Goal: Check status: Check status

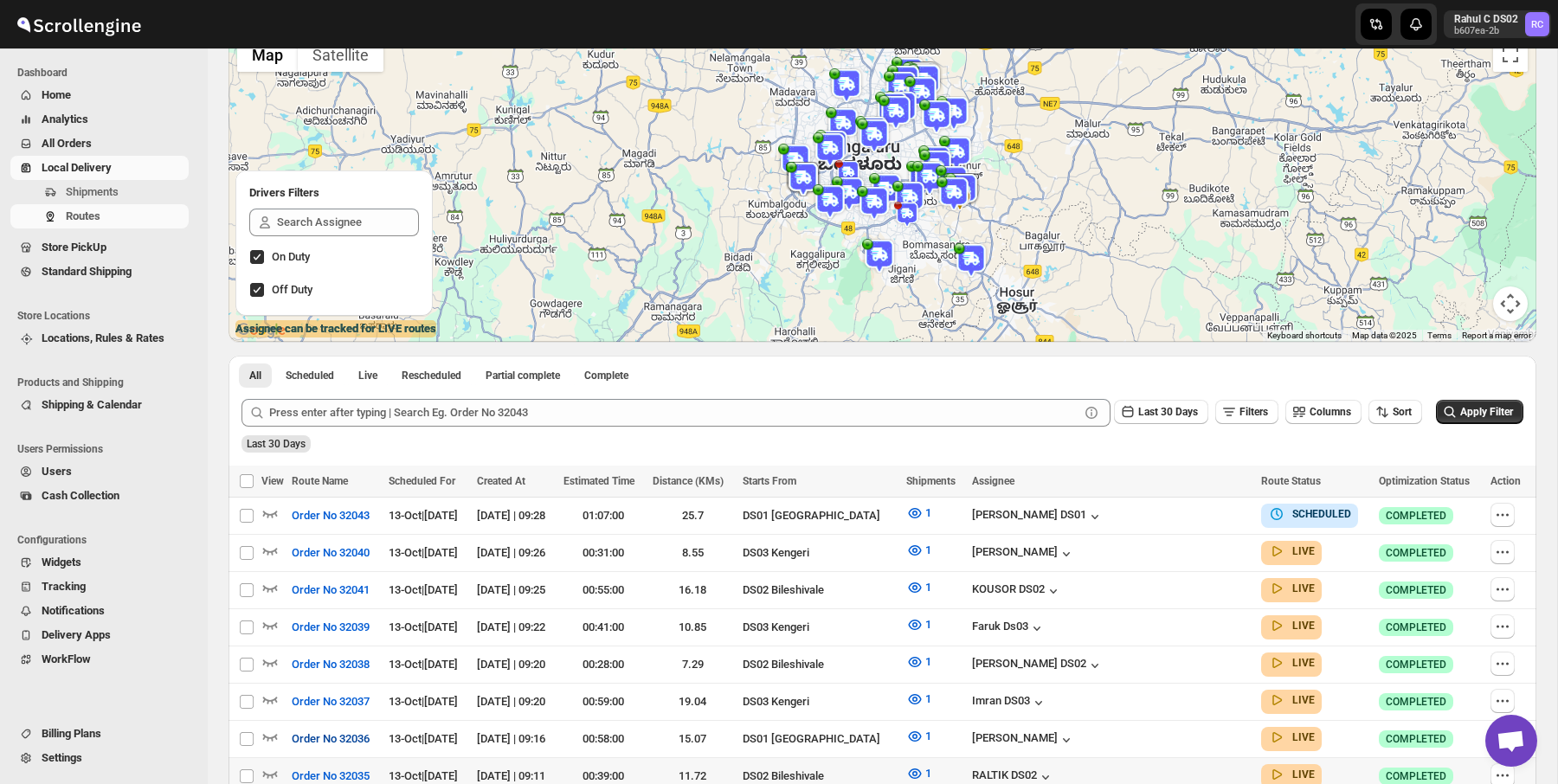
scroll to position [883, 0]
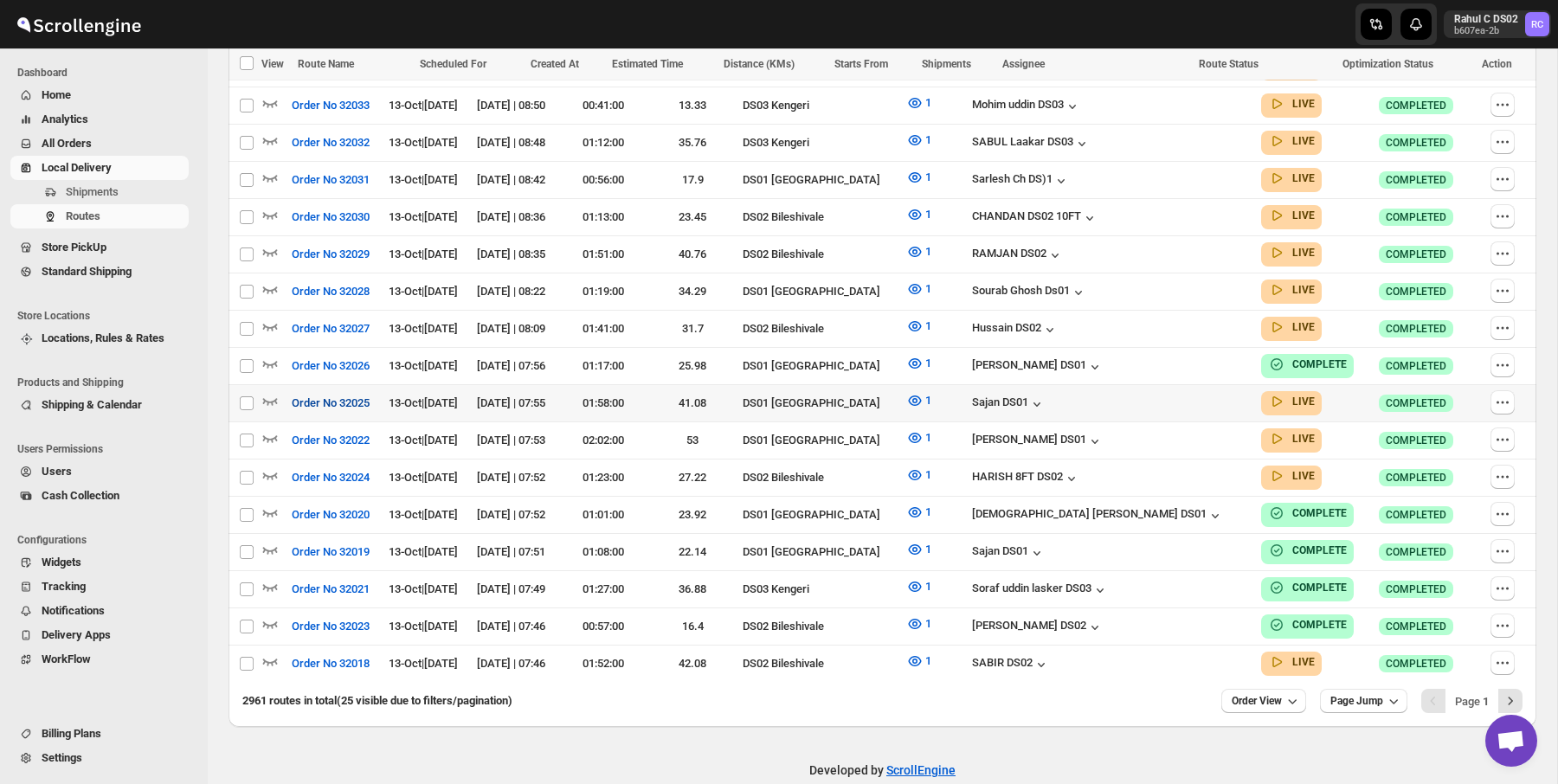
click at [362, 395] on span "Order No 32025" at bounding box center [331, 404] width 78 height 18
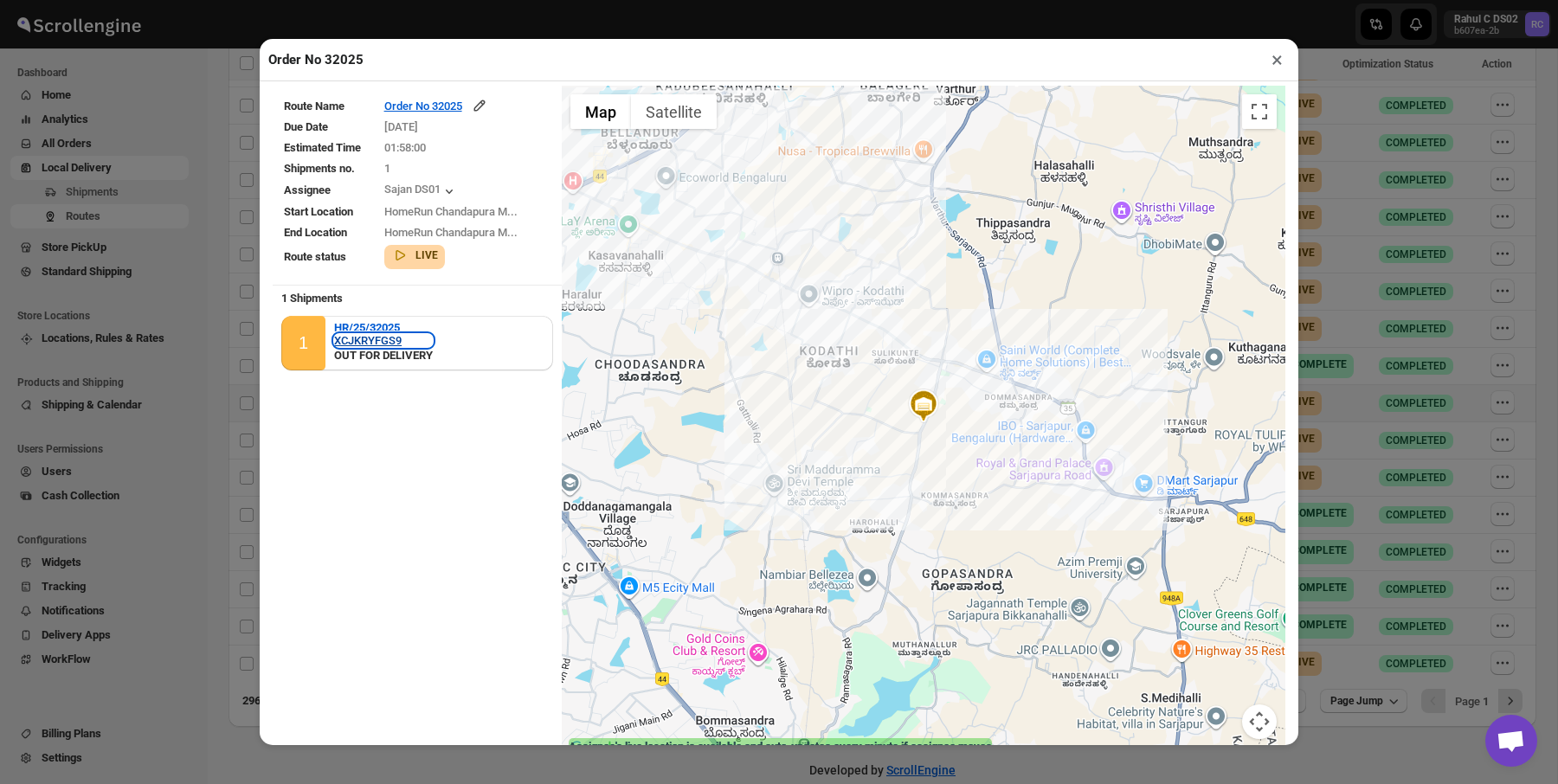
click at [362, 336] on div "XCJKRYFGS9" at bounding box center [382, 340] width 98 height 13
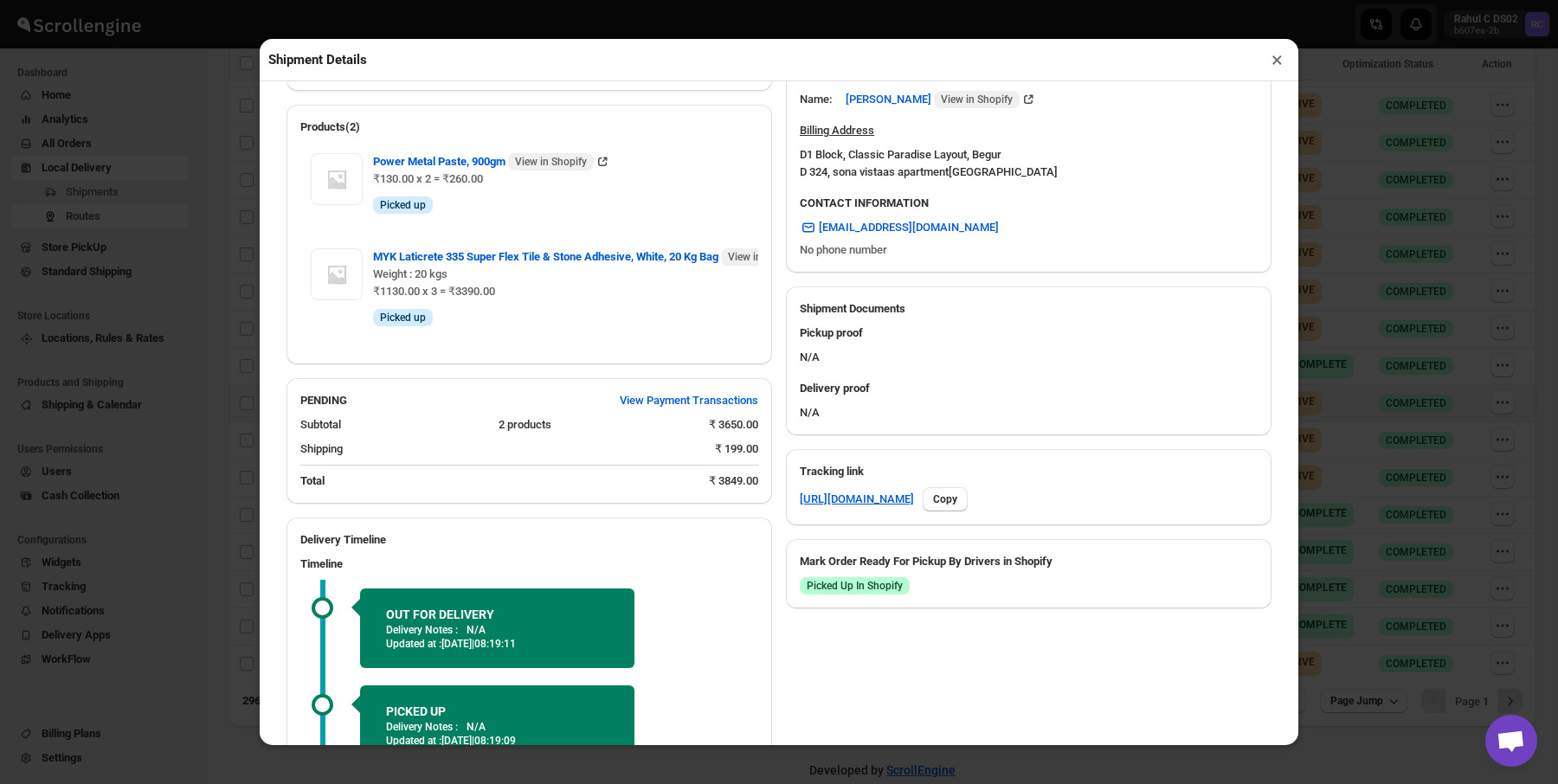
scroll to position [537, 0]
click at [892, 491] on link "[URL][DOMAIN_NAME]" at bounding box center [857, 500] width 114 height 18
click at [162, 374] on div "Shipment Details × HR/25/32025 Awb : XCJKRYFGS9 DATE [DATE] | 07:51 Info OUT FO…" at bounding box center [779, 392] width 1558 height 784
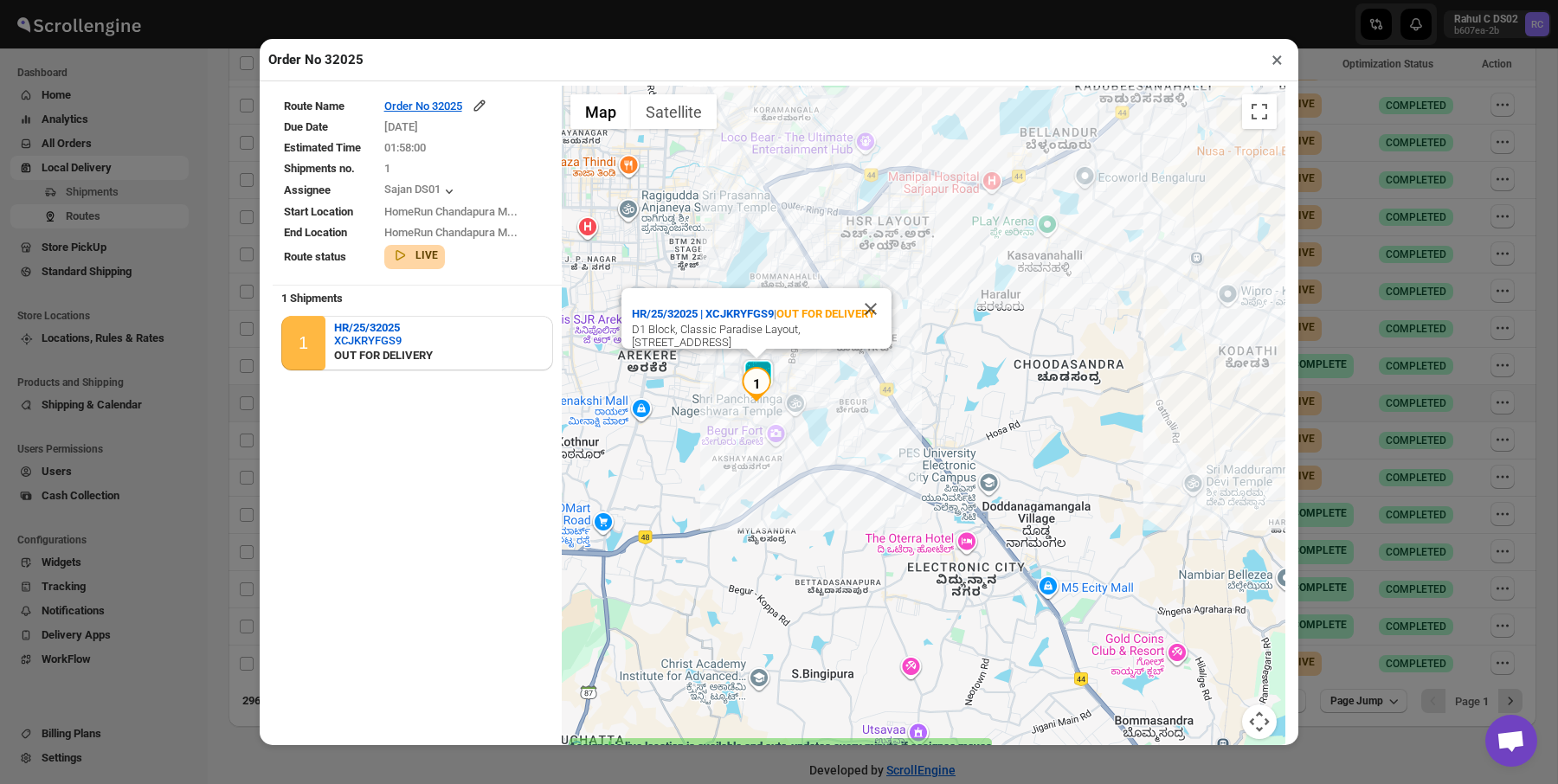
click at [99, 417] on div "Order No 32025 × Route Name Order No 32025 Due Date [DATE] Estimated Time 01:58…" at bounding box center [779, 392] width 1558 height 784
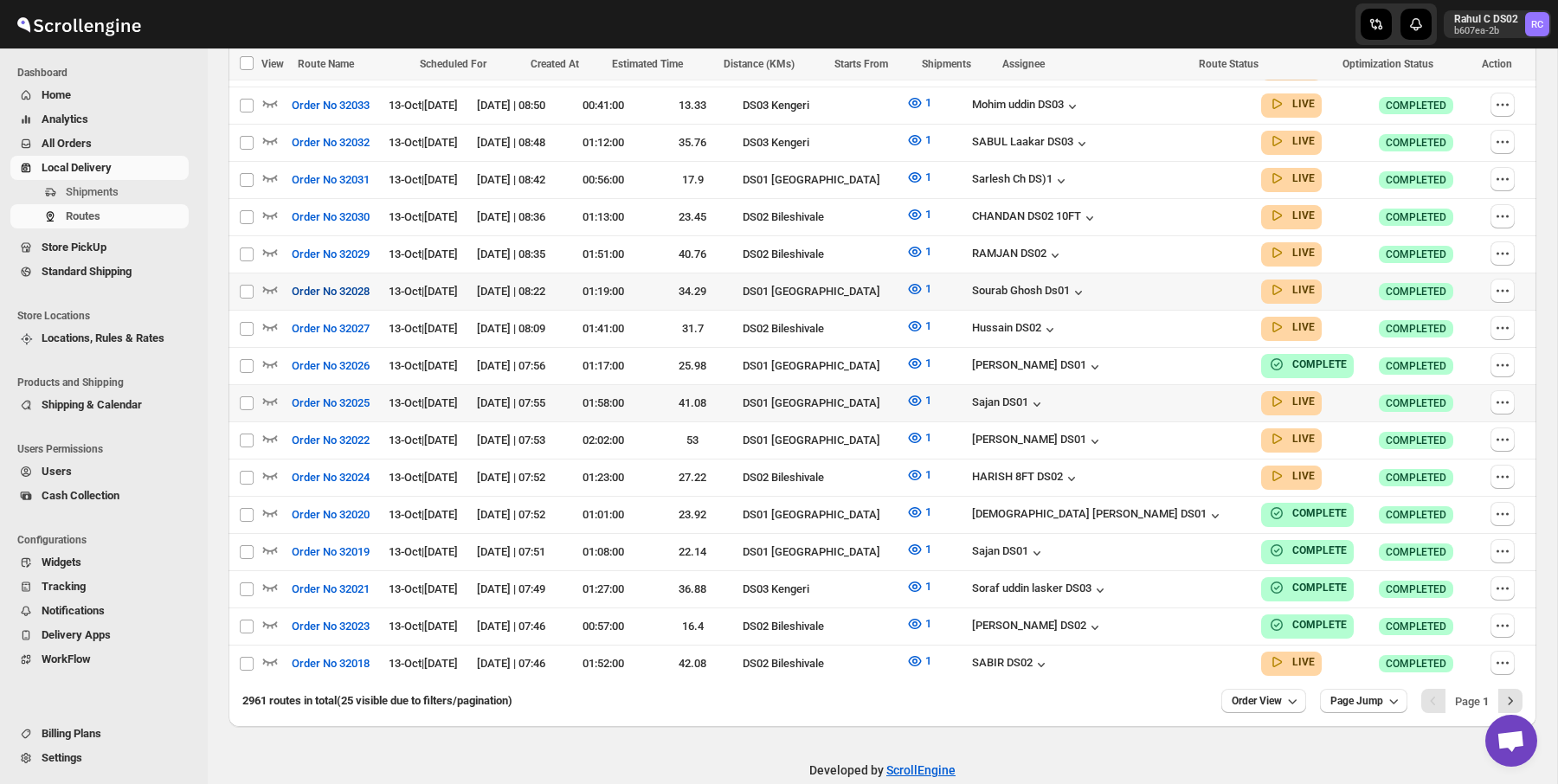
click at [339, 283] on span "Order No 32028" at bounding box center [331, 292] width 78 height 18
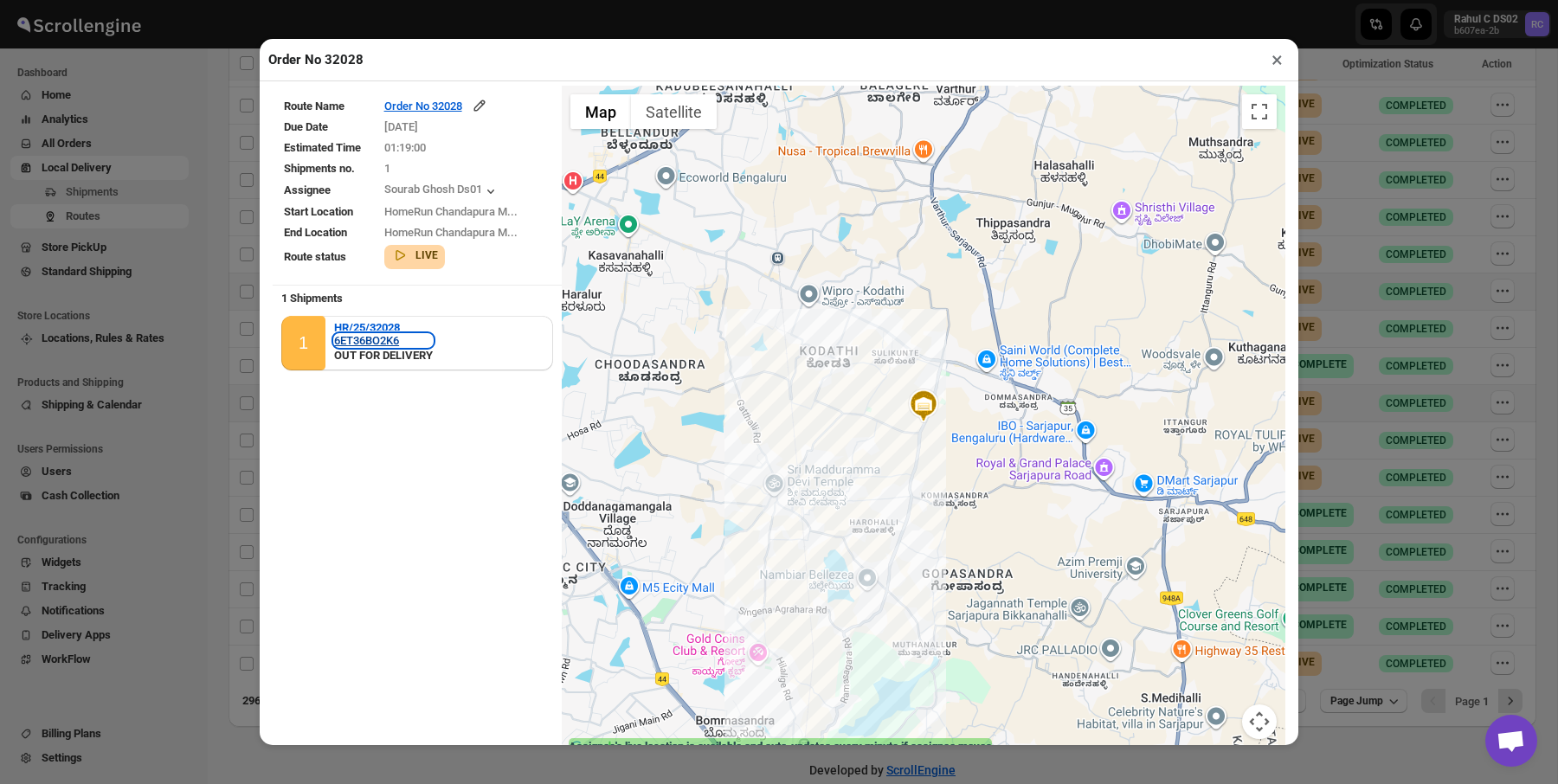
click at [387, 338] on div "6ET36BO2K6" at bounding box center [382, 340] width 98 height 13
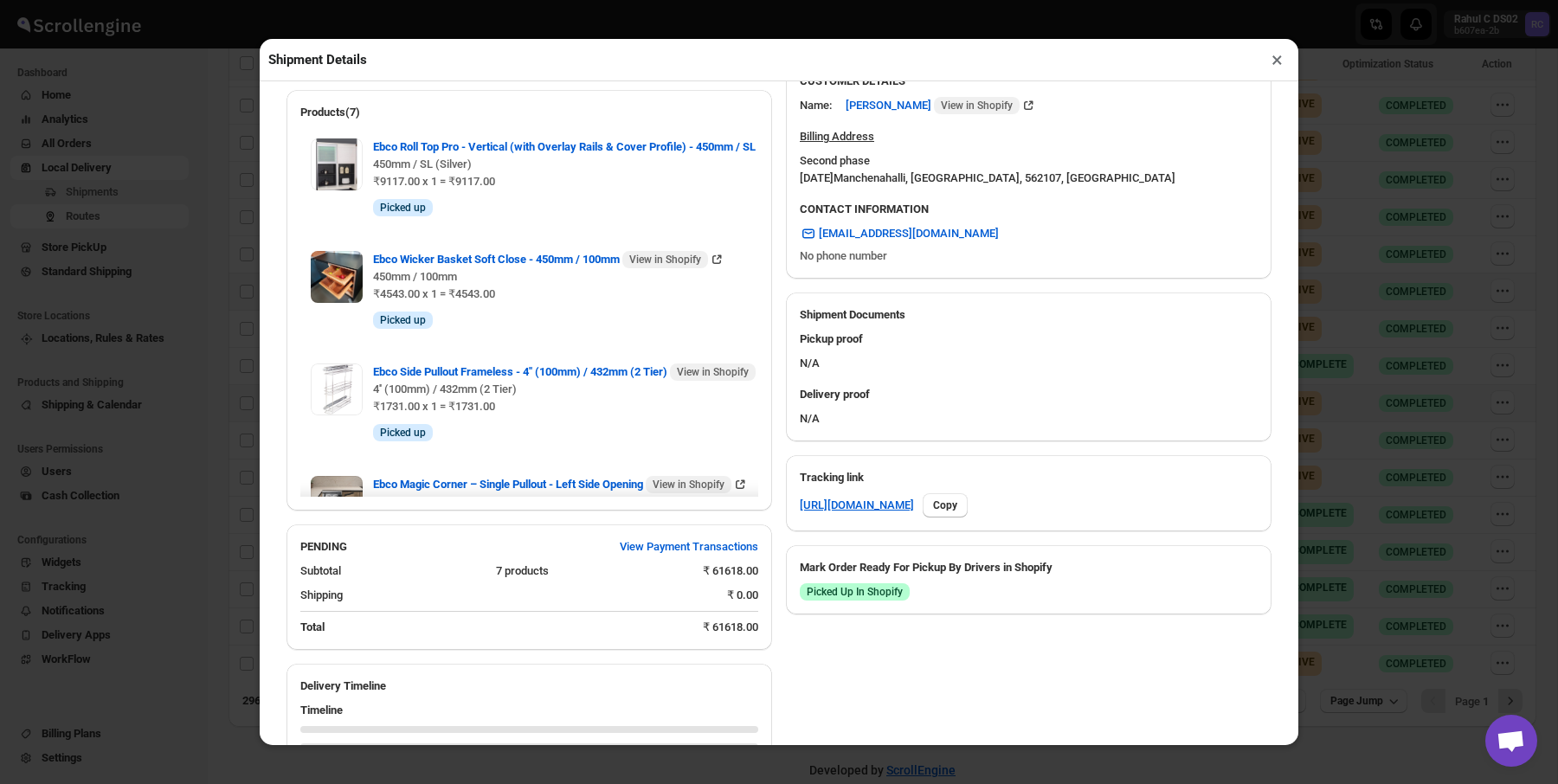
scroll to position [711, 0]
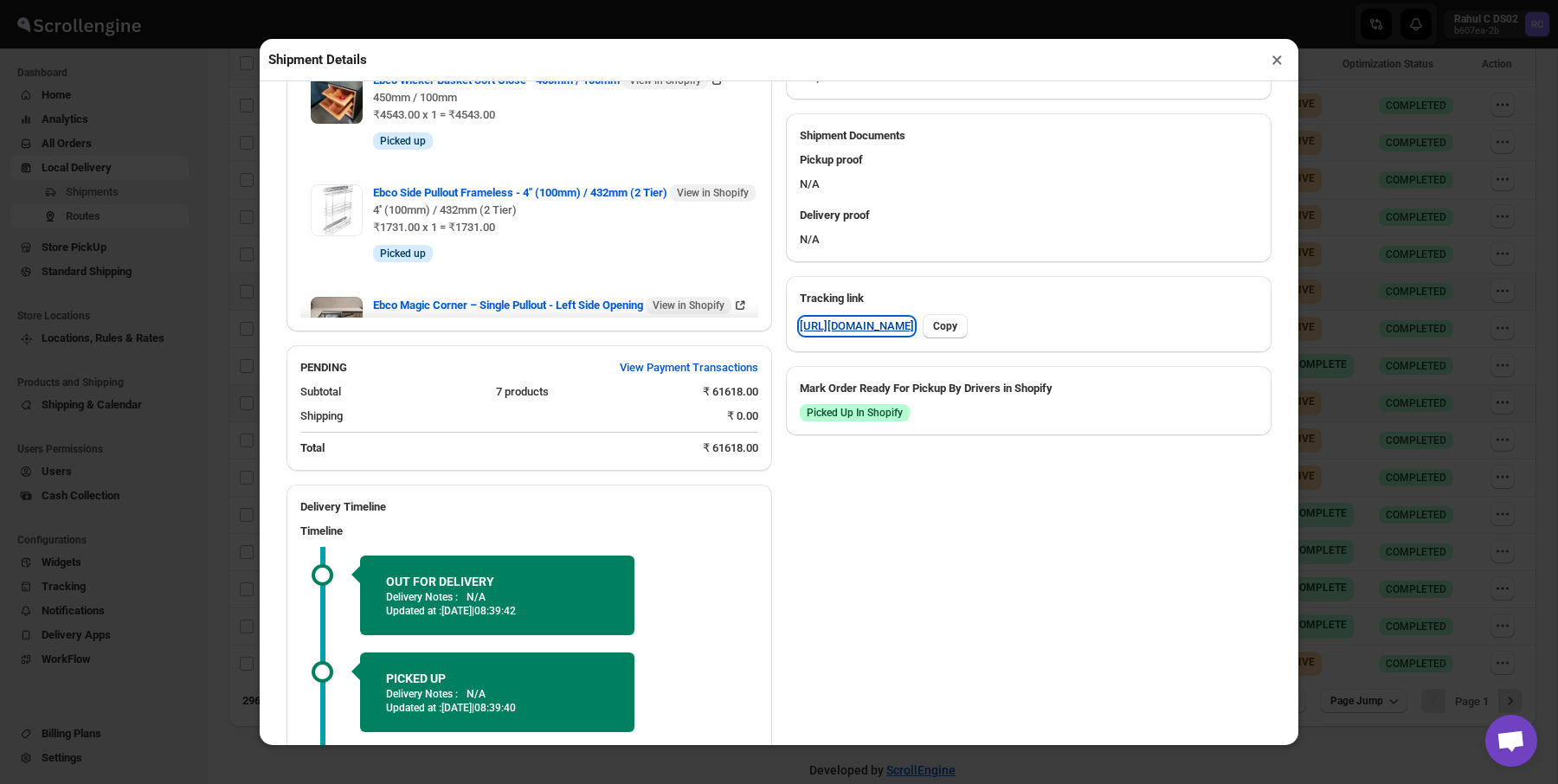
click at [907, 323] on link "[URL][DOMAIN_NAME]" at bounding box center [857, 327] width 114 height 18
click at [106, 146] on div "Shipment Details × HR/25/32028 Awb : 6ET36BO2K6 DATE [DATE] | 08:20 Info OUT FO…" at bounding box center [779, 392] width 1558 height 784
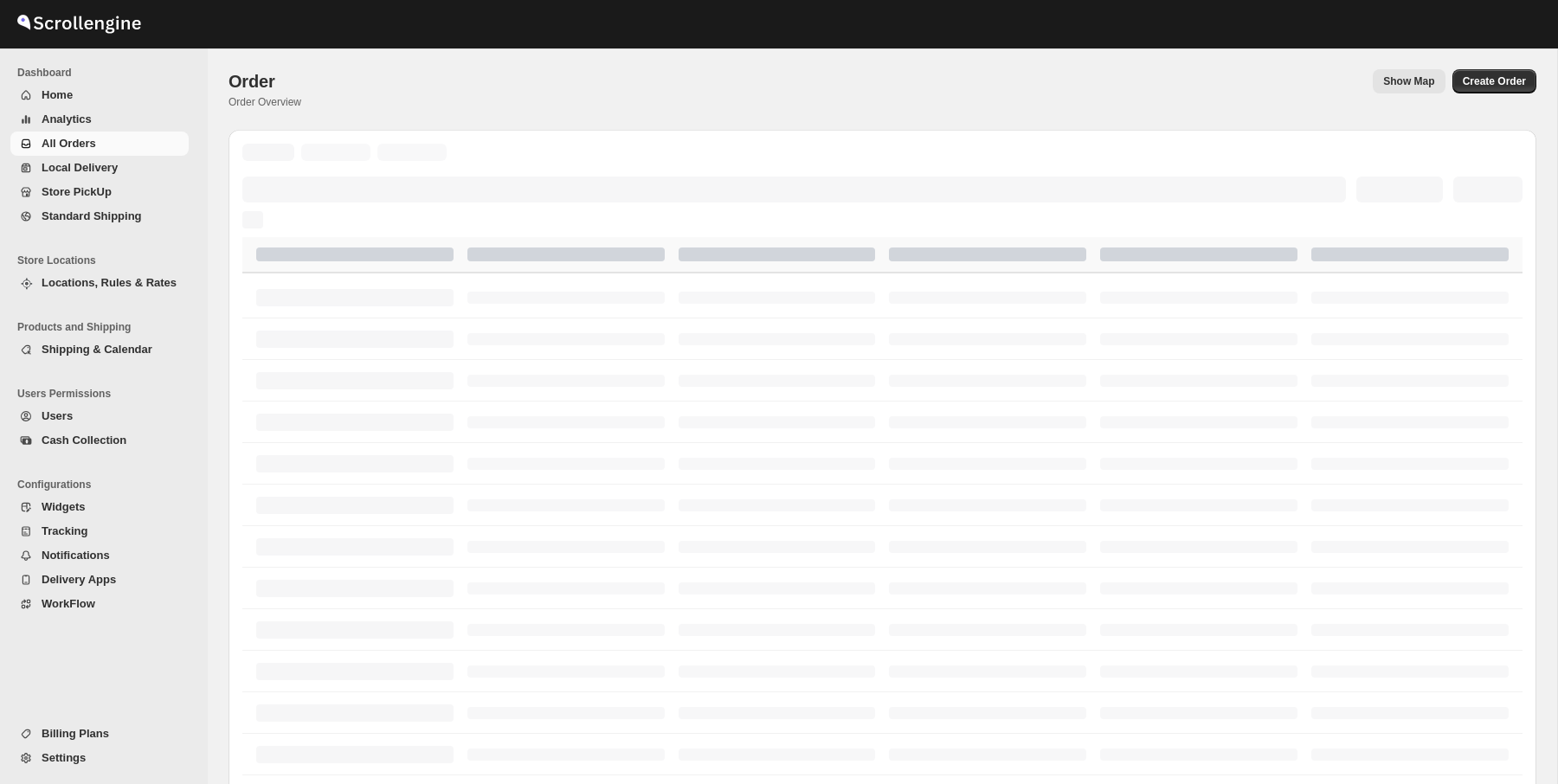
scroll to position [257, 0]
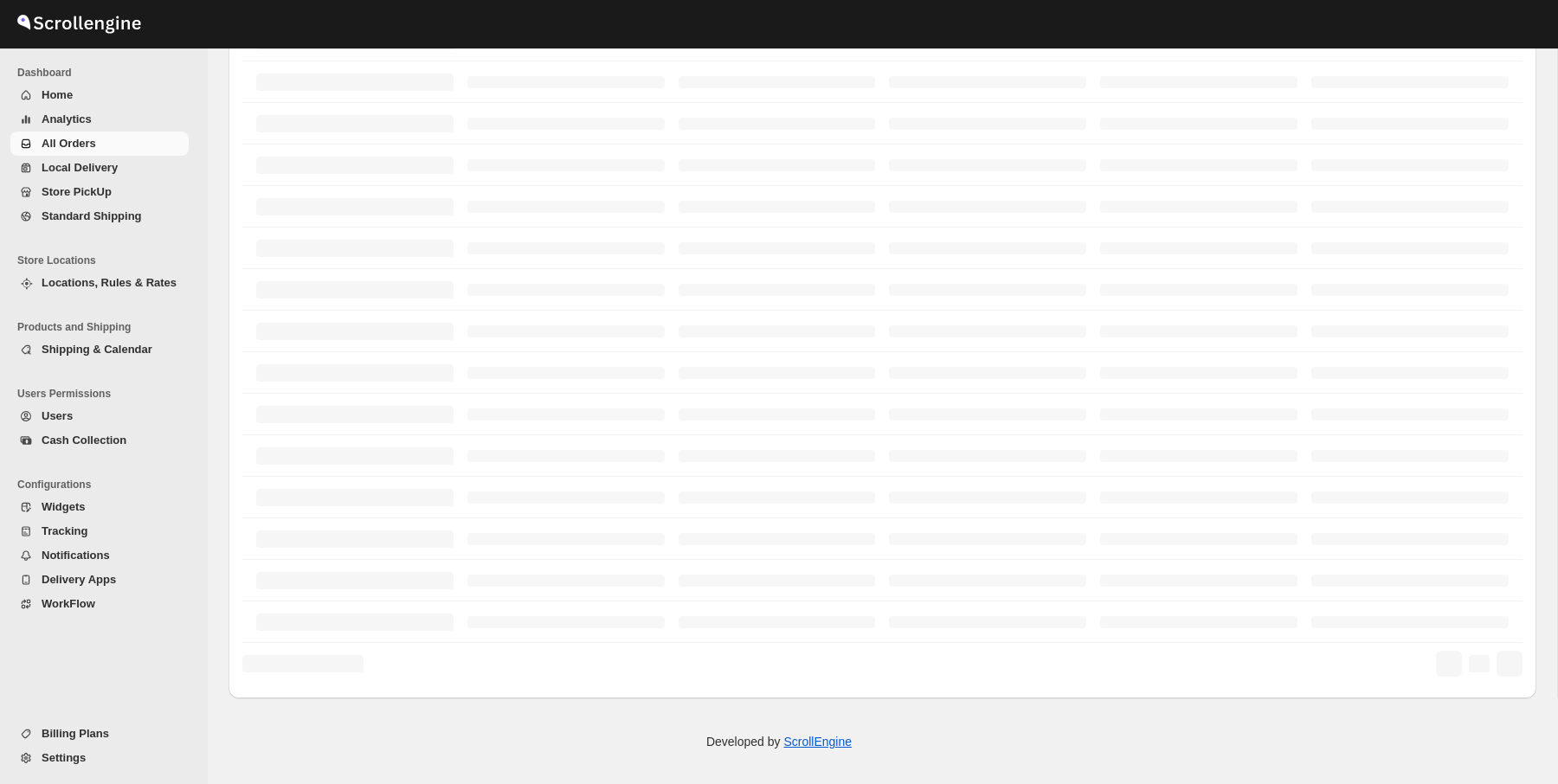
click at [105, 191] on span "Store PickUp" at bounding box center [76, 191] width 70 height 13
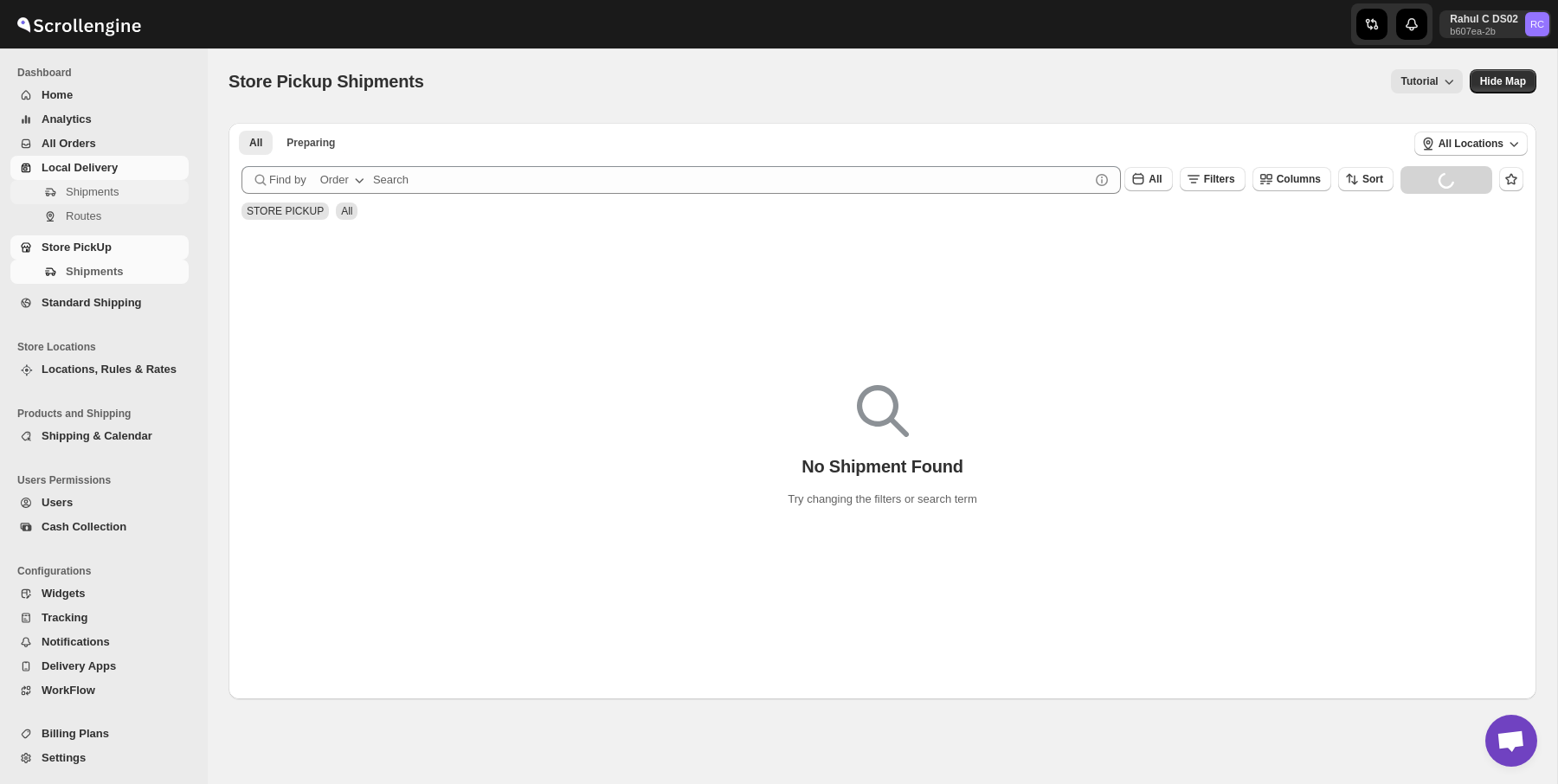
click at [123, 197] on span "Shipments" at bounding box center [125, 192] width 120 height 18
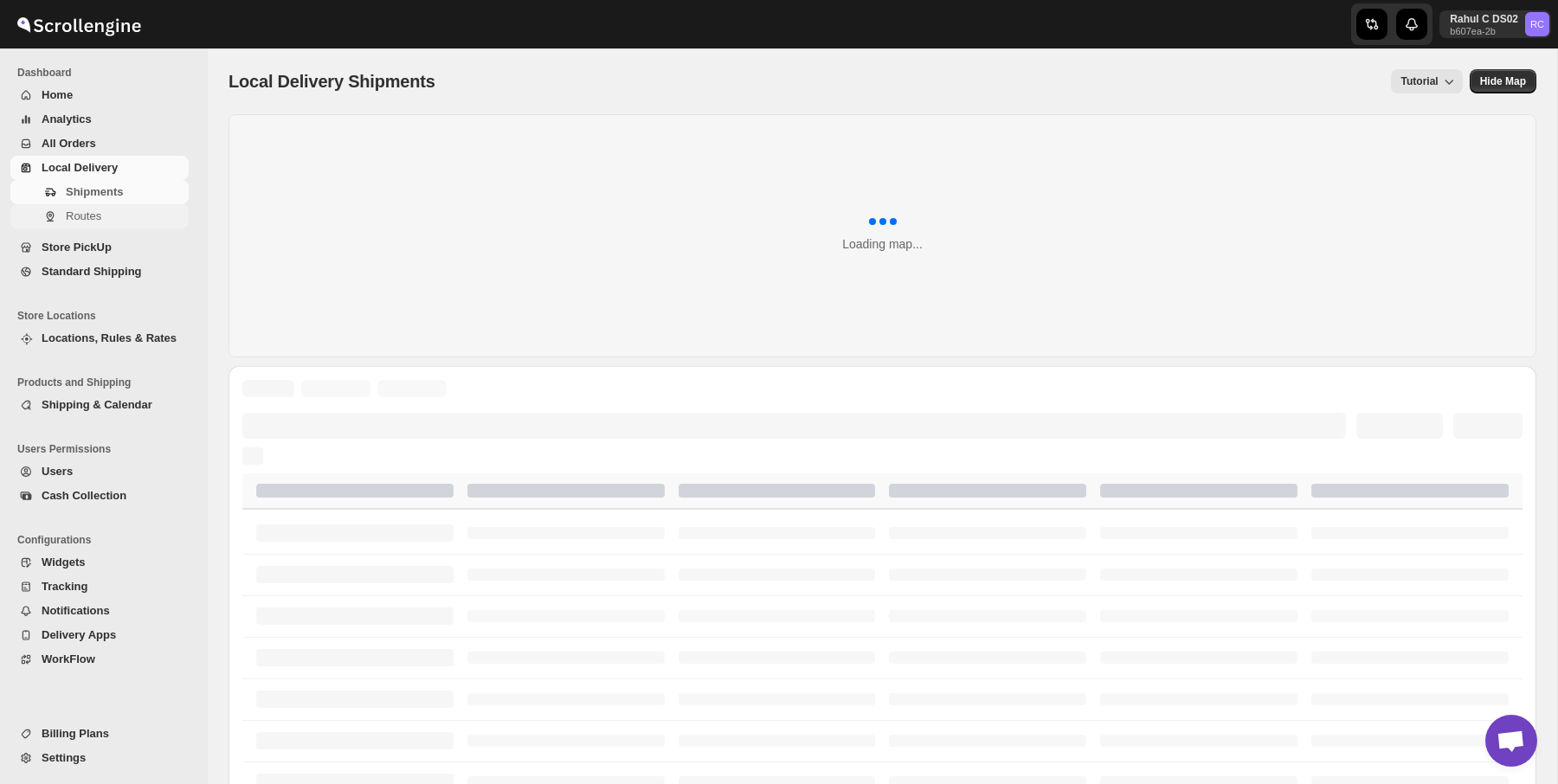
click at [121, 220] on span "Routes" at bounding box center [125, 217] width 120 height 18
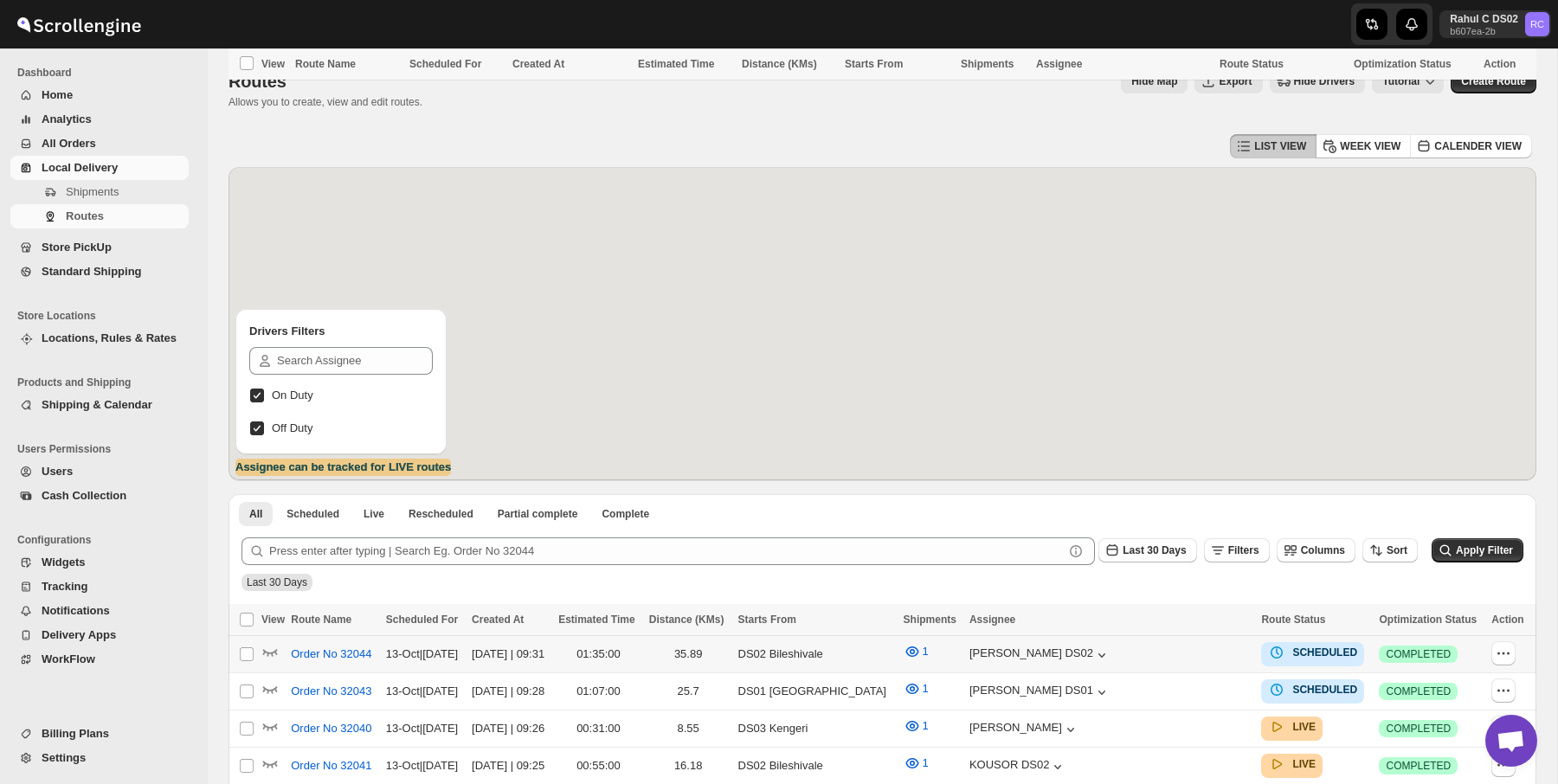
scroll to position [883, 0]
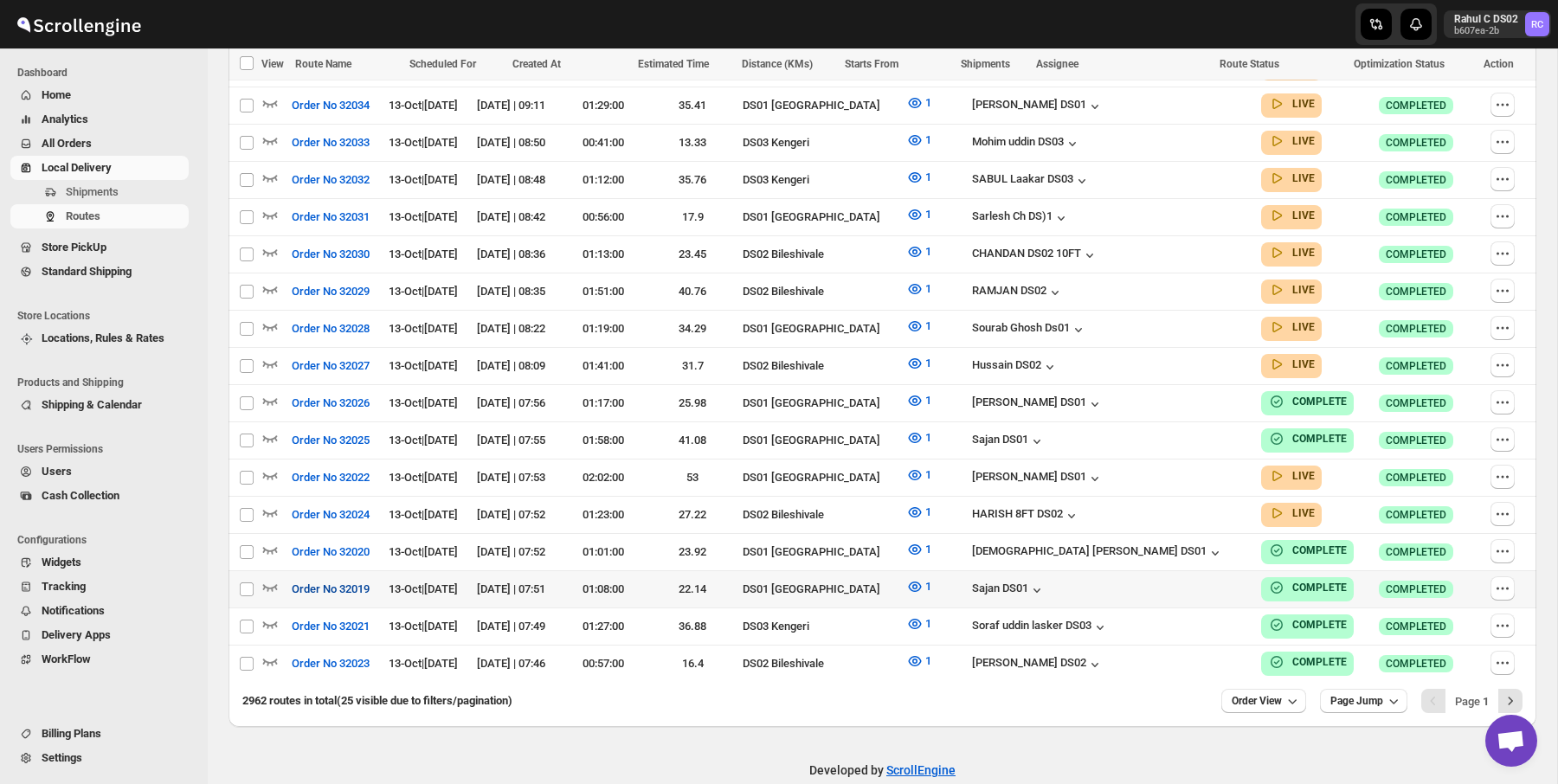
click at [350, 580] on span "Order No 32019" at bounding box center [331, 589] width 78 height 18
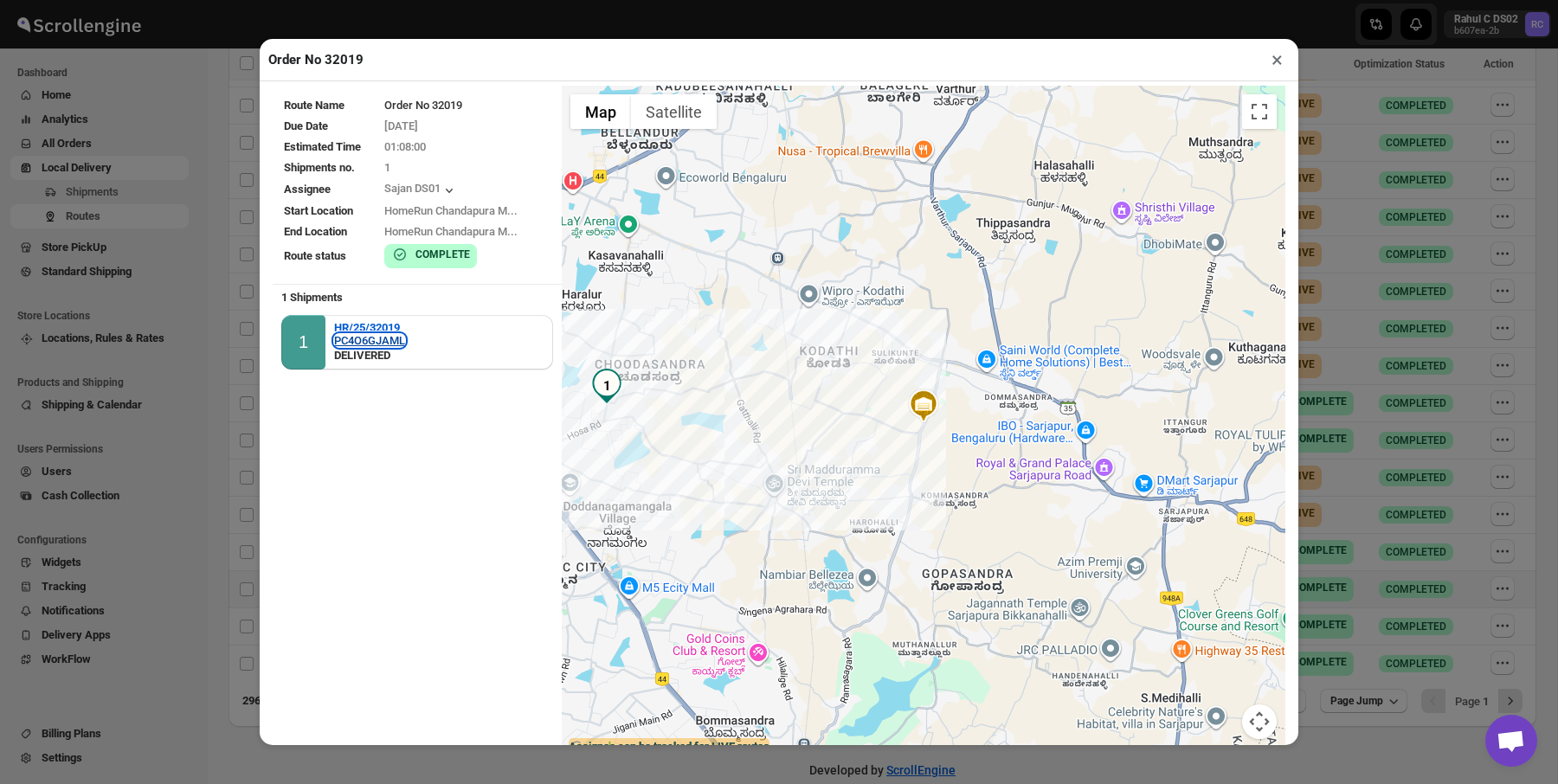
click at [360, 337] on div "PC4O6GJAML" at bounding box center [369, 340] width 71 height 13
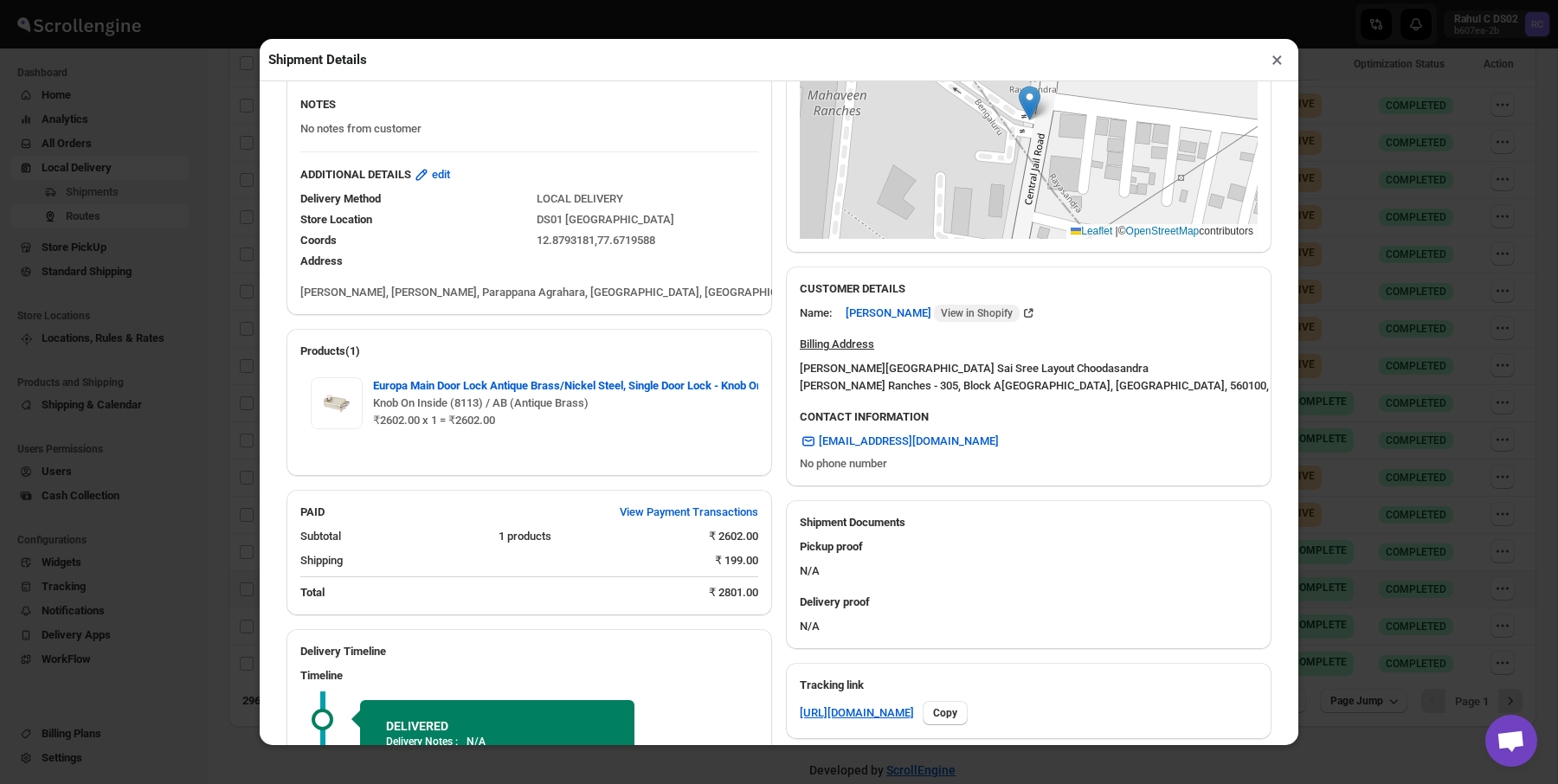
scroll to position [488, 0]
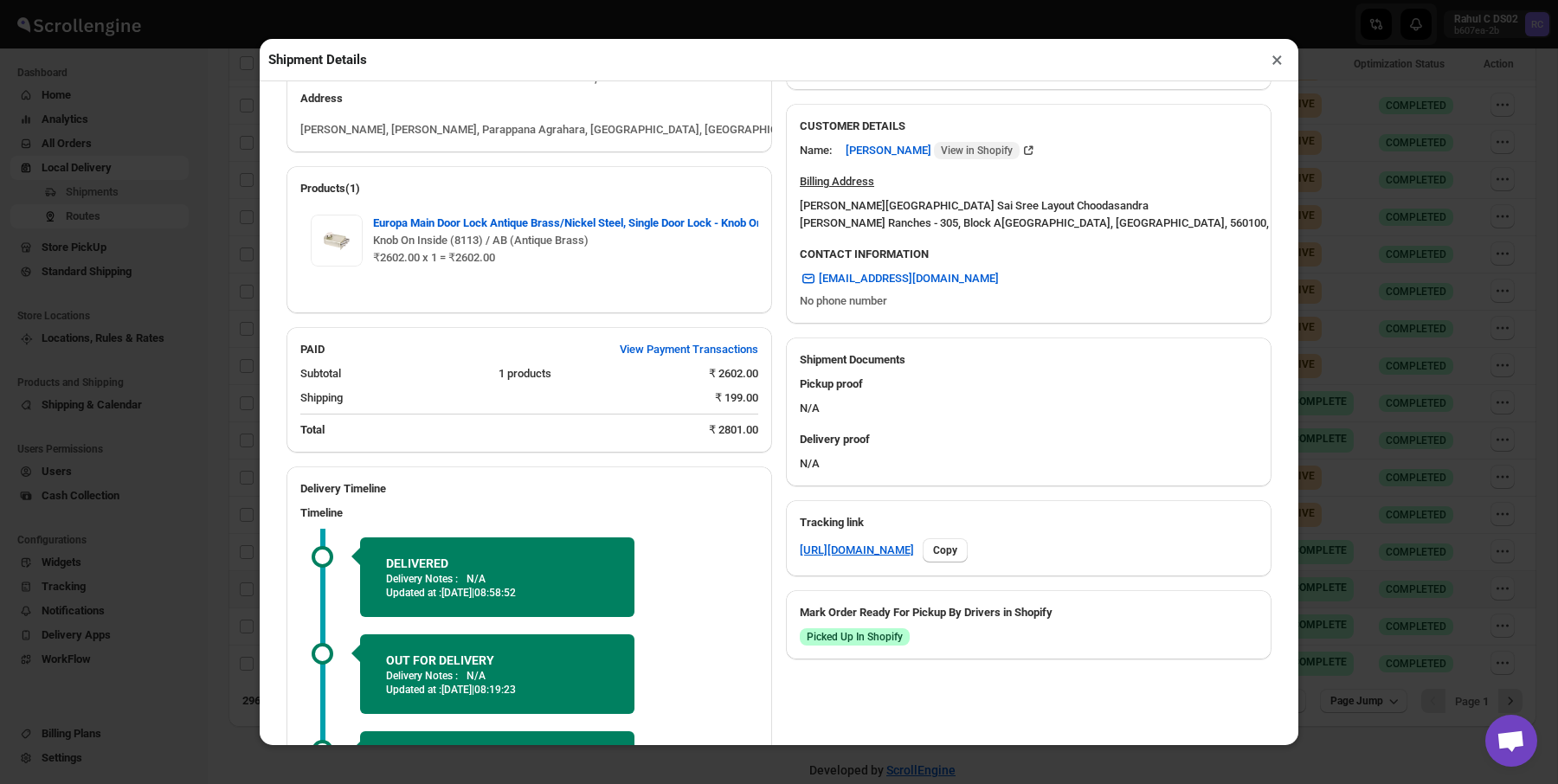
click at [852, 568] on div "Tracking link https://rpnda.com/WmwhMZs4 Copy" at bounding box center [1029, 538] width 486 height 76
click at [865, 555] on link "https://rpnda.com/WmwhMZs4" at bounding box center [857, 550] width 114 height 18
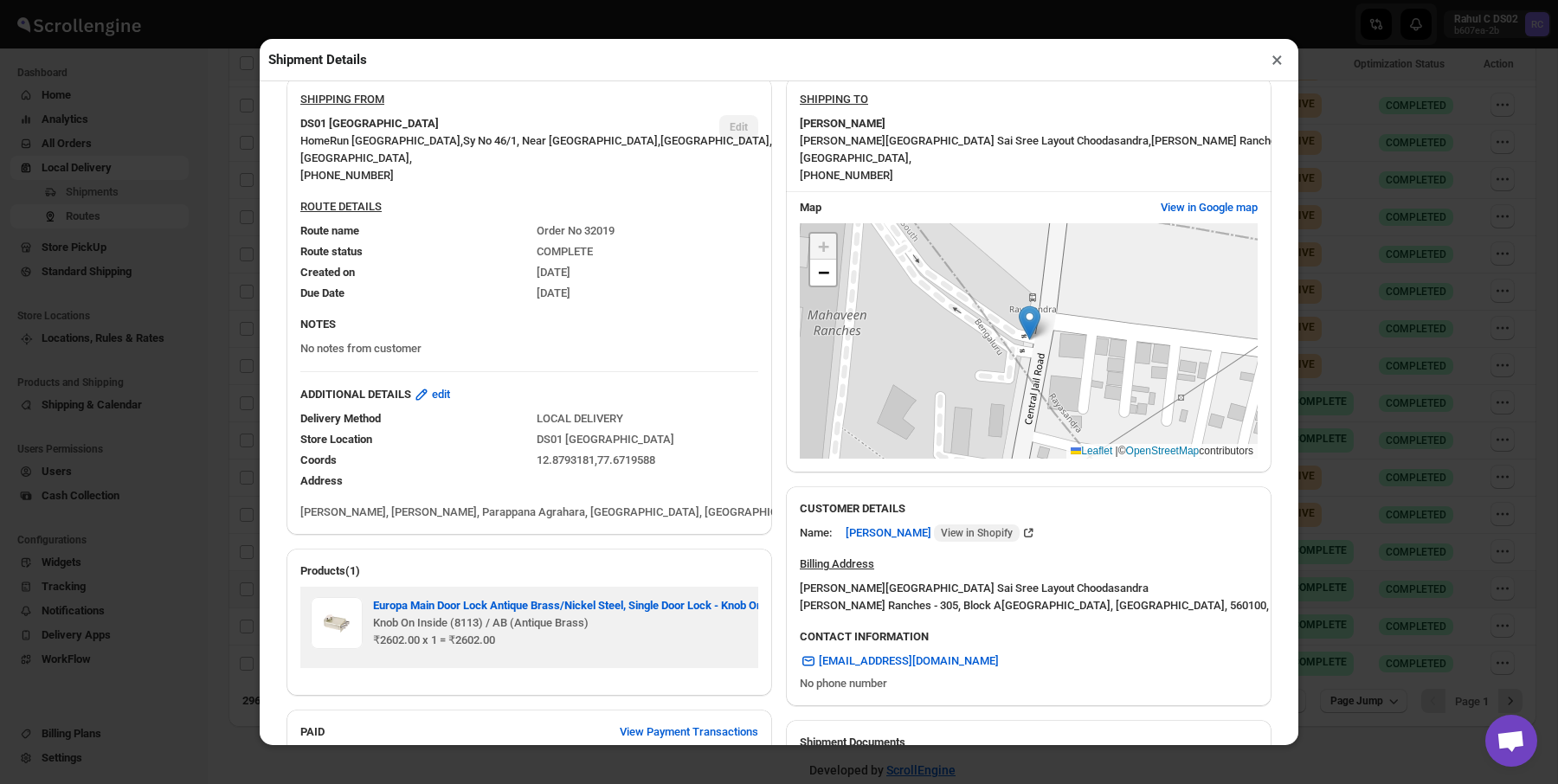
scroll to position [0, 0]
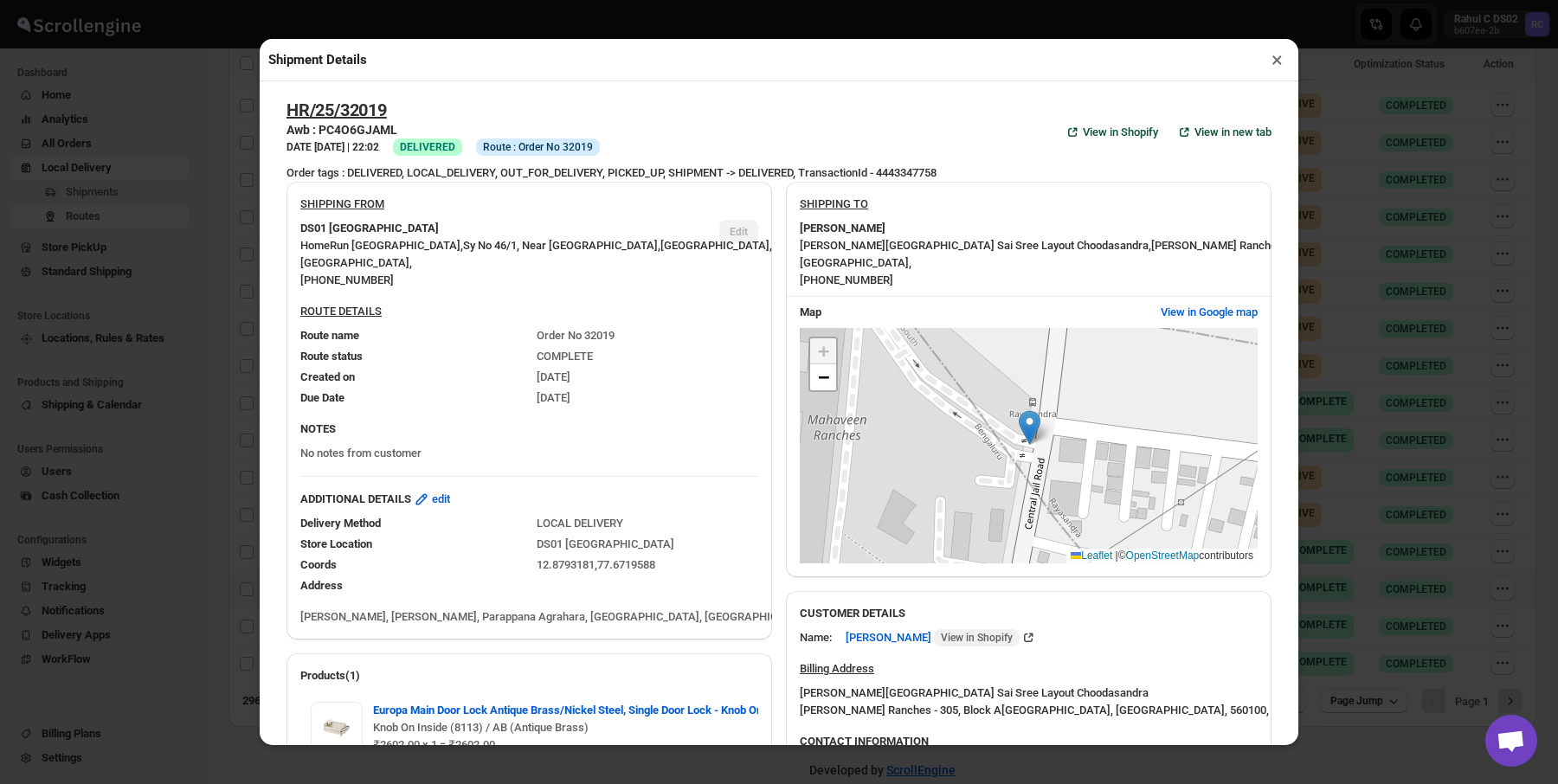
click at [1432, 480] on div "Shipment Details × HR/25/32019 Awb : PC4O6GJAML DATE 12-Oct-25 | 22:02 Success …" at bounding box center [779, 392] width 1558 height 784
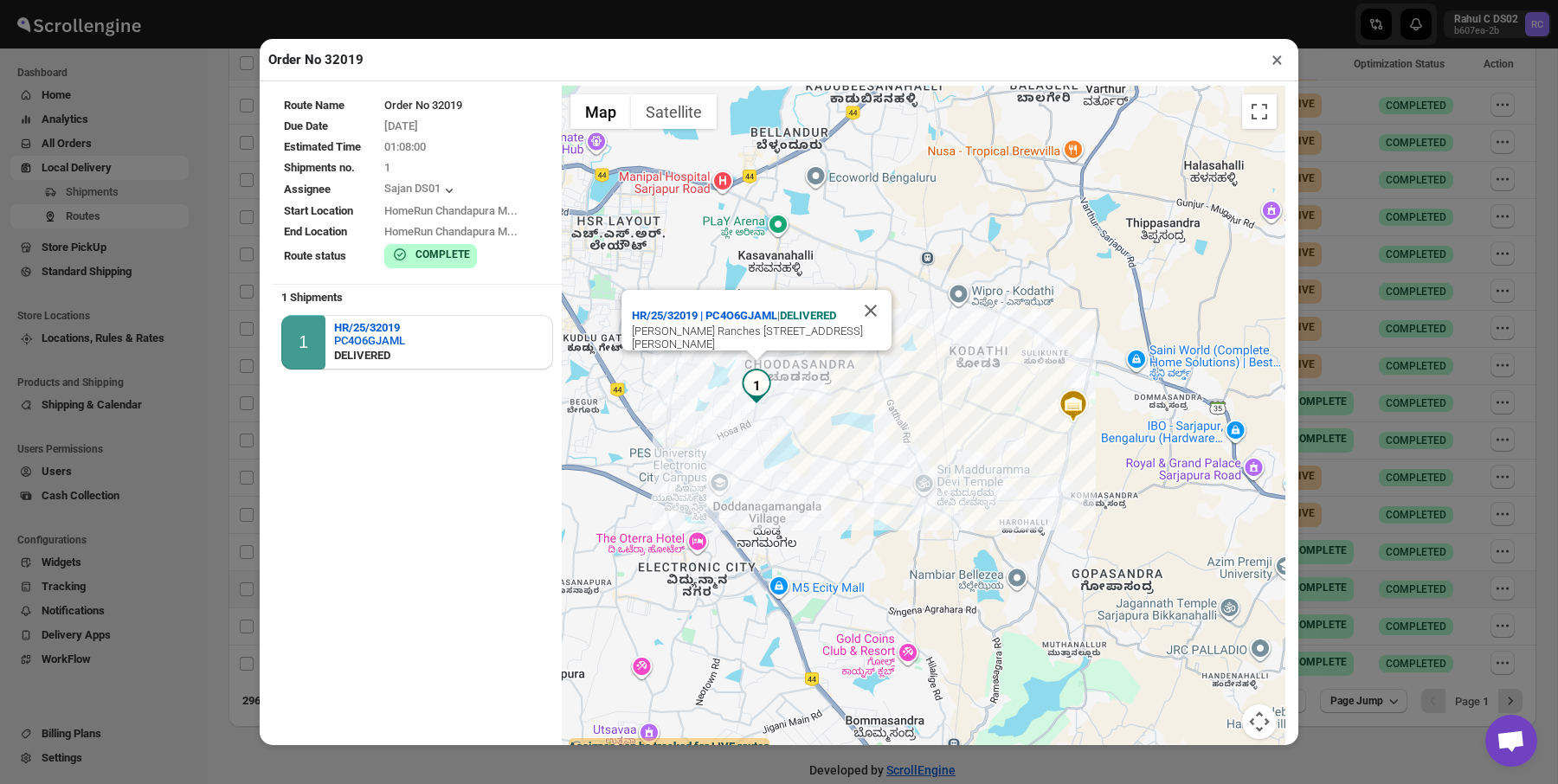
click at [1392, 337] on div "Order No 32019 × Route Name Order No 32019 Due Date 13/10/2025 Estimated Time 0…" at bounding box center [779, 392] width 1558 height 784
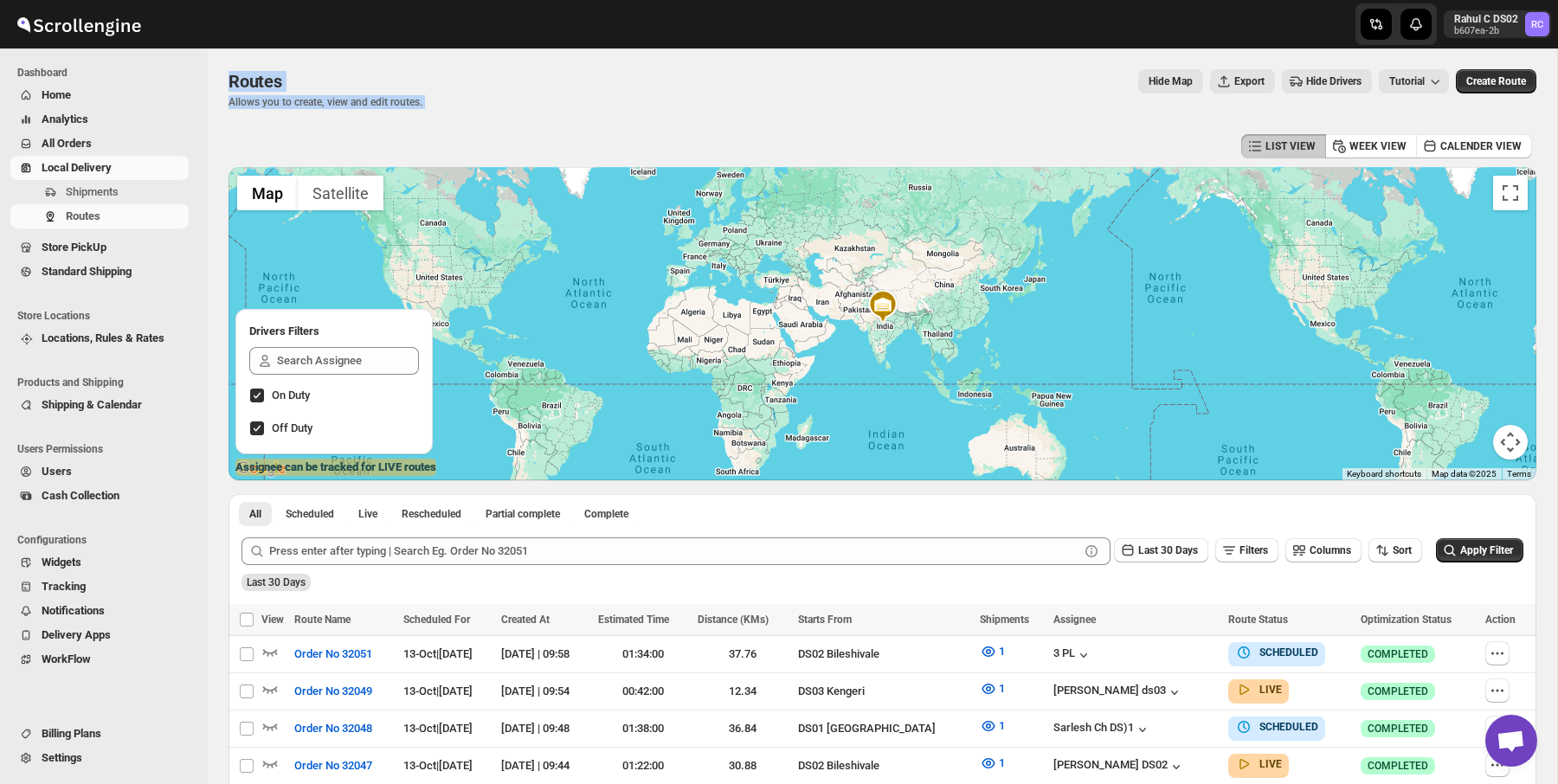
drag, startPoint x: 216, startPoint y: 62, endPoint x: 396, endPoint y: 155, distance: 202.6
click at [394, 143] on div "LIST VIEW WEEK VIEW CALENDER VIEW" at bounding box center [882, 146] width 1307 height 33
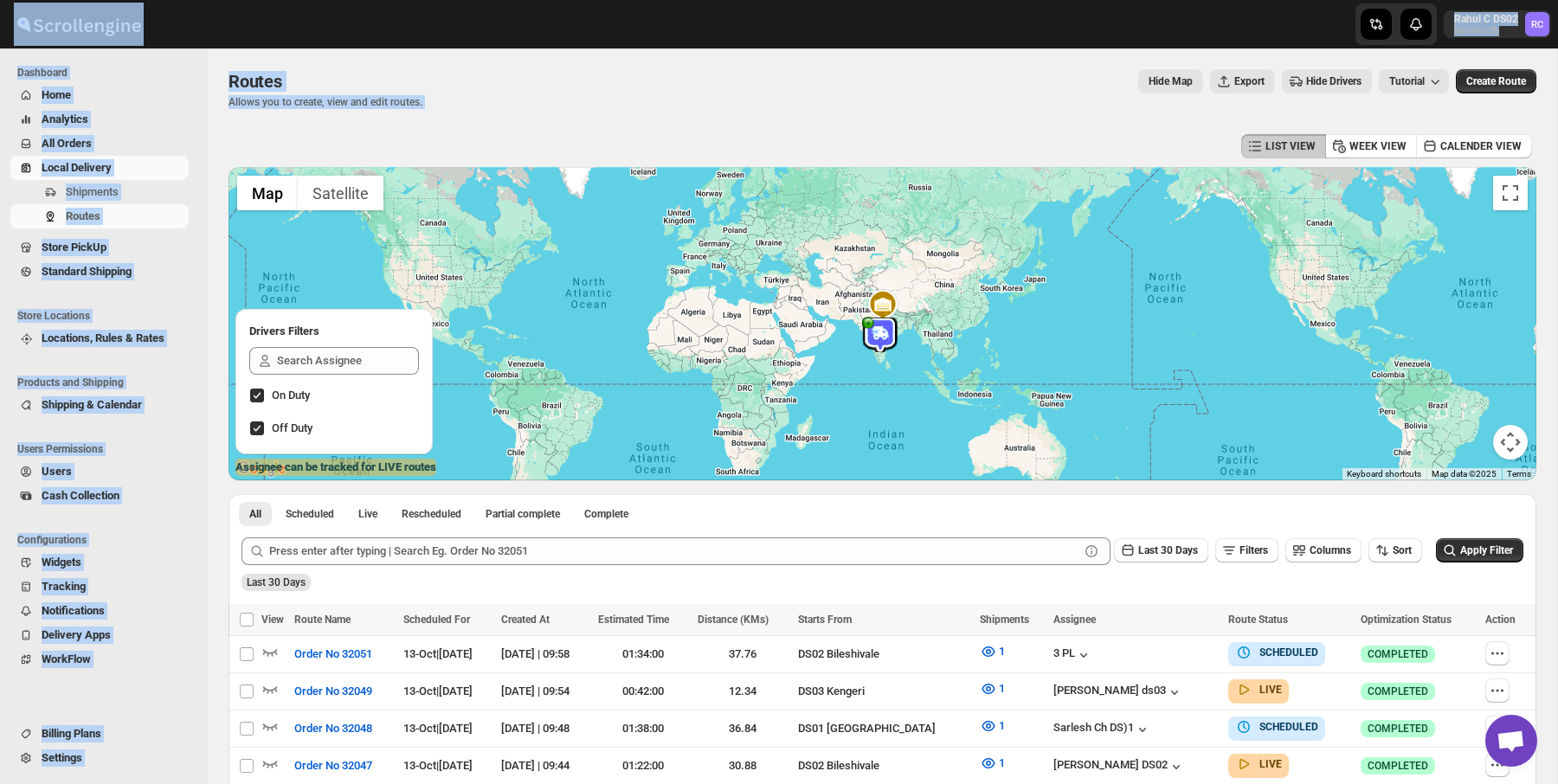
drag, startPoint x: 394, startPoint y: 143, endPoint x: 220, endPoint y: 12, distance: 217.8
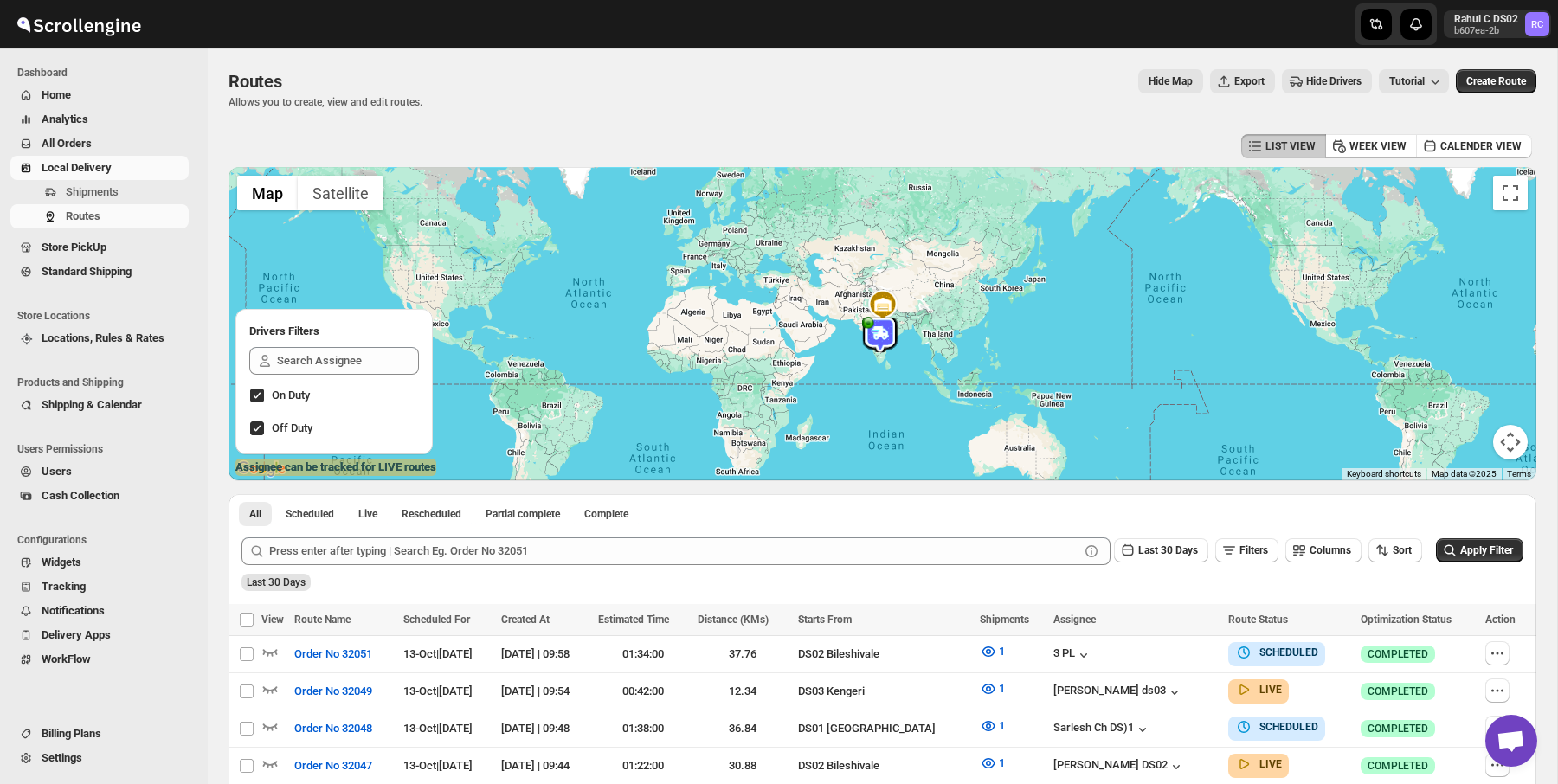
click at [221, 12] on div at bounding box center [285, 24] width 571 height 43
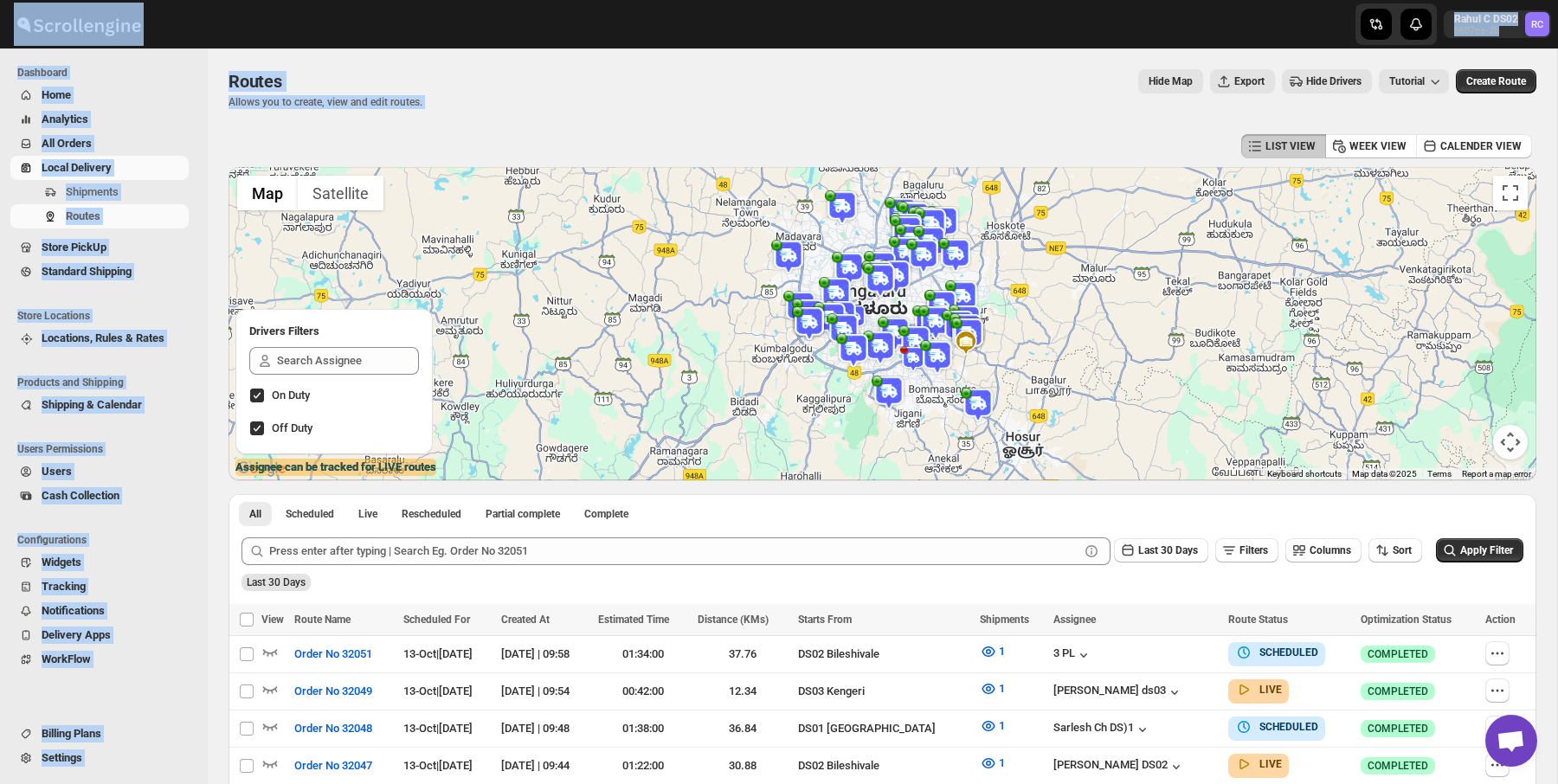
drag, startPoint x: 221, startPoint y: 12, endPoint x: 382, endPoint y: 135, distance: 202.6
click at [382, 135] on div "LIST VIEW WEEK VIEW CALENDER VIEW" at bounding box center [882, 146] width 1307 height 33
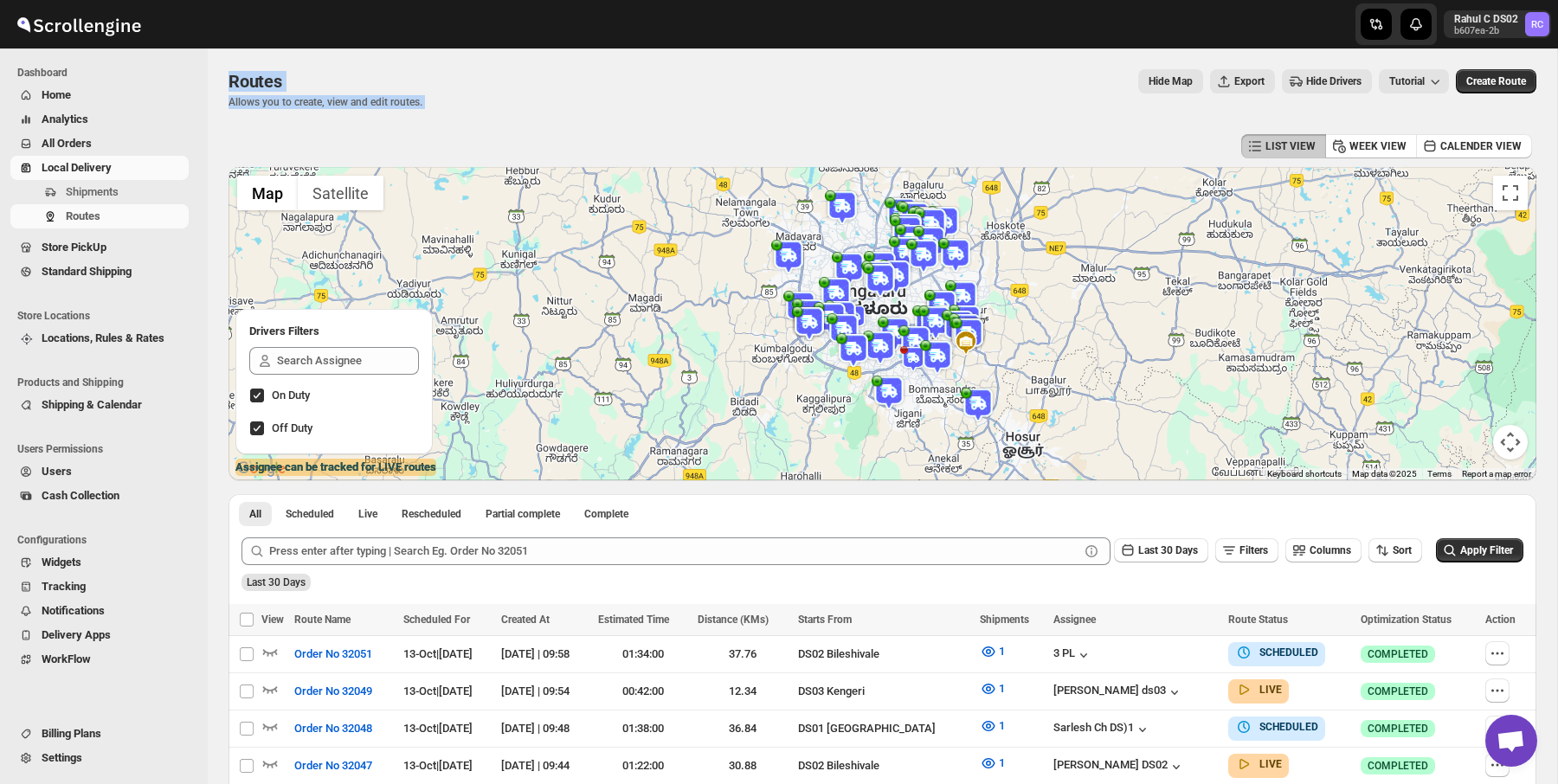
drag, startPoint x: 382, startPoint y: 135, endPoint x: 189, endPoint y: -21, distance: 248.2
click at [189, 0] on html "Skip to content Rahul C DS02 b607ea-2b RC Dashboard Home Analytics All Orders L…" at bounding box center [779, 392] width 1558 height 784
click at [189, 6] on div at bounding box center [104, 24] width 208 height 43
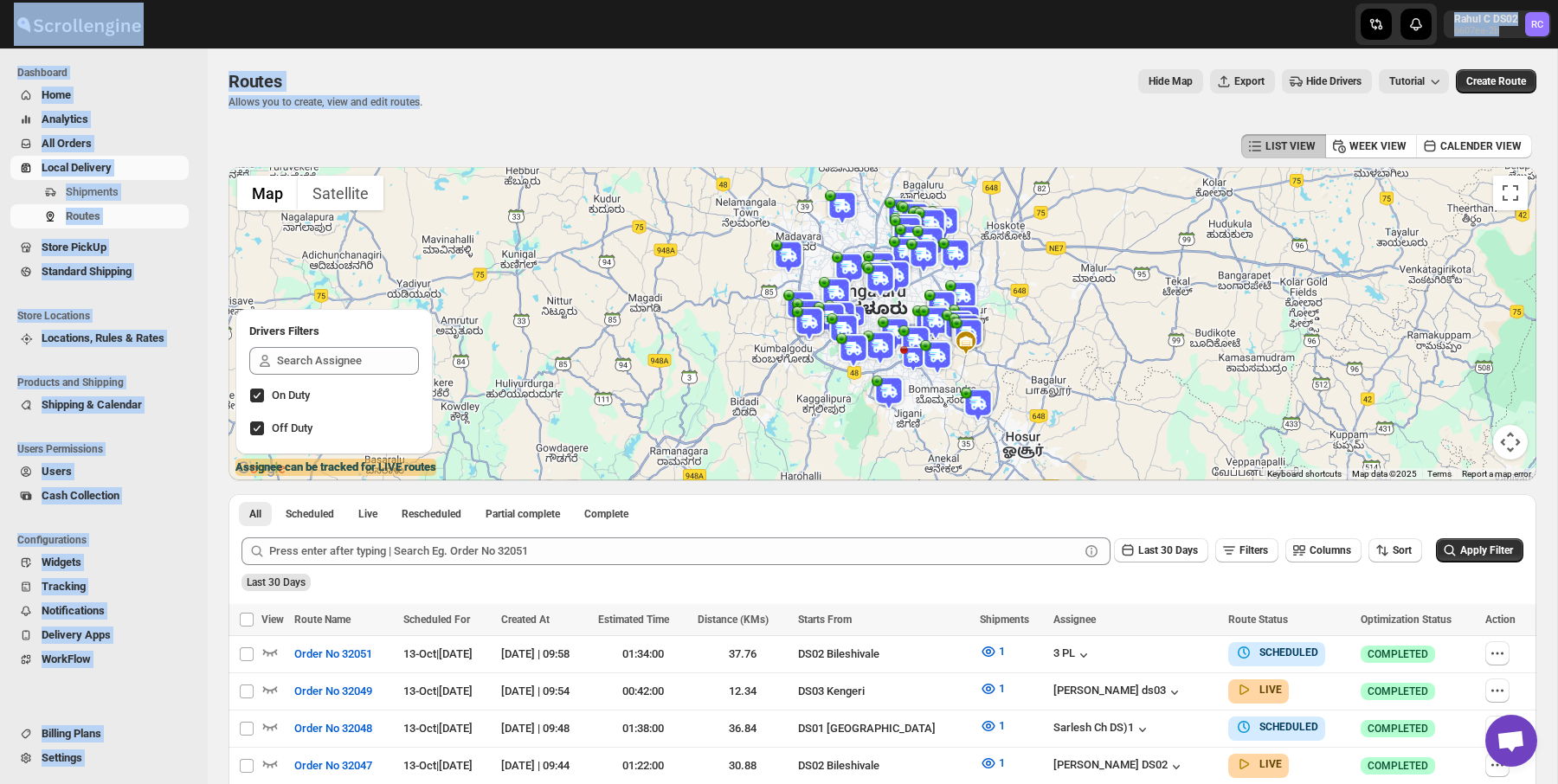
drag, startPoint x: 436, startPoint y: 99, endPoint x: 201, endPoint y: 15, distance: 249.6
click at [422, 107] on p "Allows you to create, view and edit routes." at bounding box center [325, 103] width 194 height 14
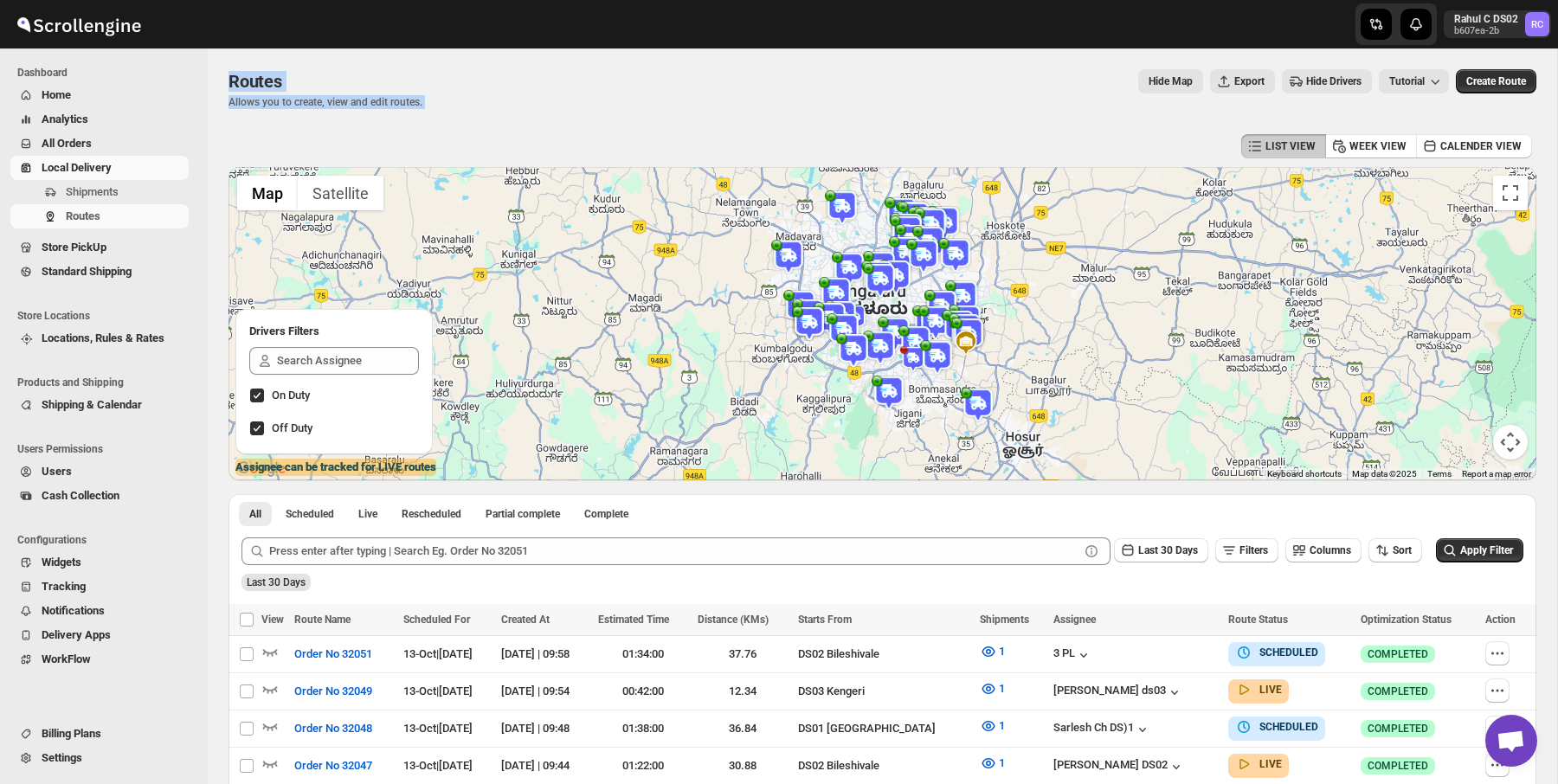
drag, startPoint x: 528, startPoint y: 157, endPoint x: 235, endPoint y: -11, distance: 337.7
click at [235, 0] on html "Skip to content Rahul C DS02 b607ea-2b RC Dashboard Home Analytics All Orders L…" at bounding box center [779, 392] width 1558 height 784
click at [525, 115] on div "Routes. This page is ready Routes Allows you to create, view and edit routes. H…" at bounding box center [882, 89] width 1307 height 81
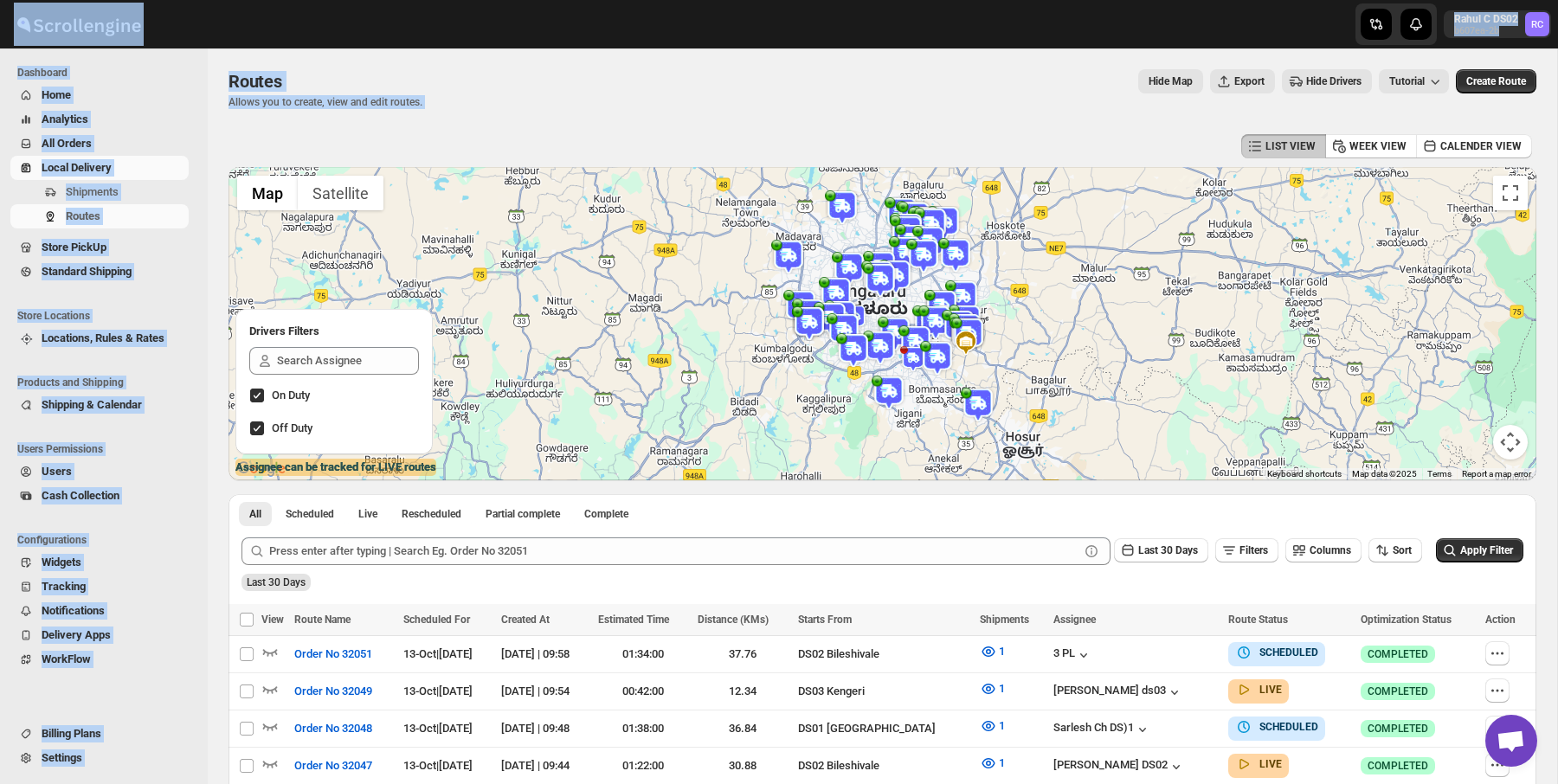
drag, startPoint x: 625, startPoint y: 153, endPoint x: 196, endPoint y: 19, distance: 449.4
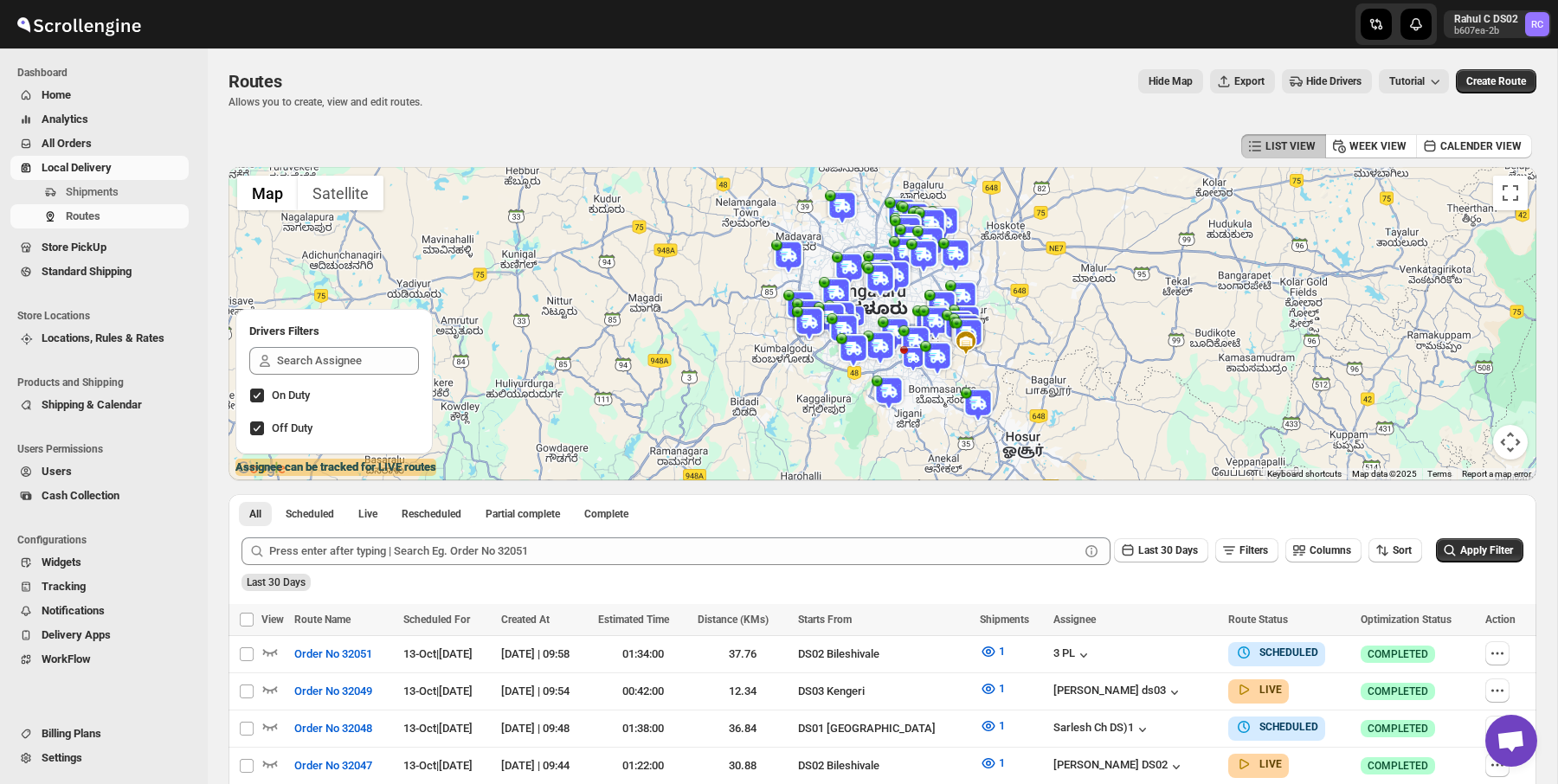
click at [192, 19] on div at bounding box center [104, 24] width 208 height 43
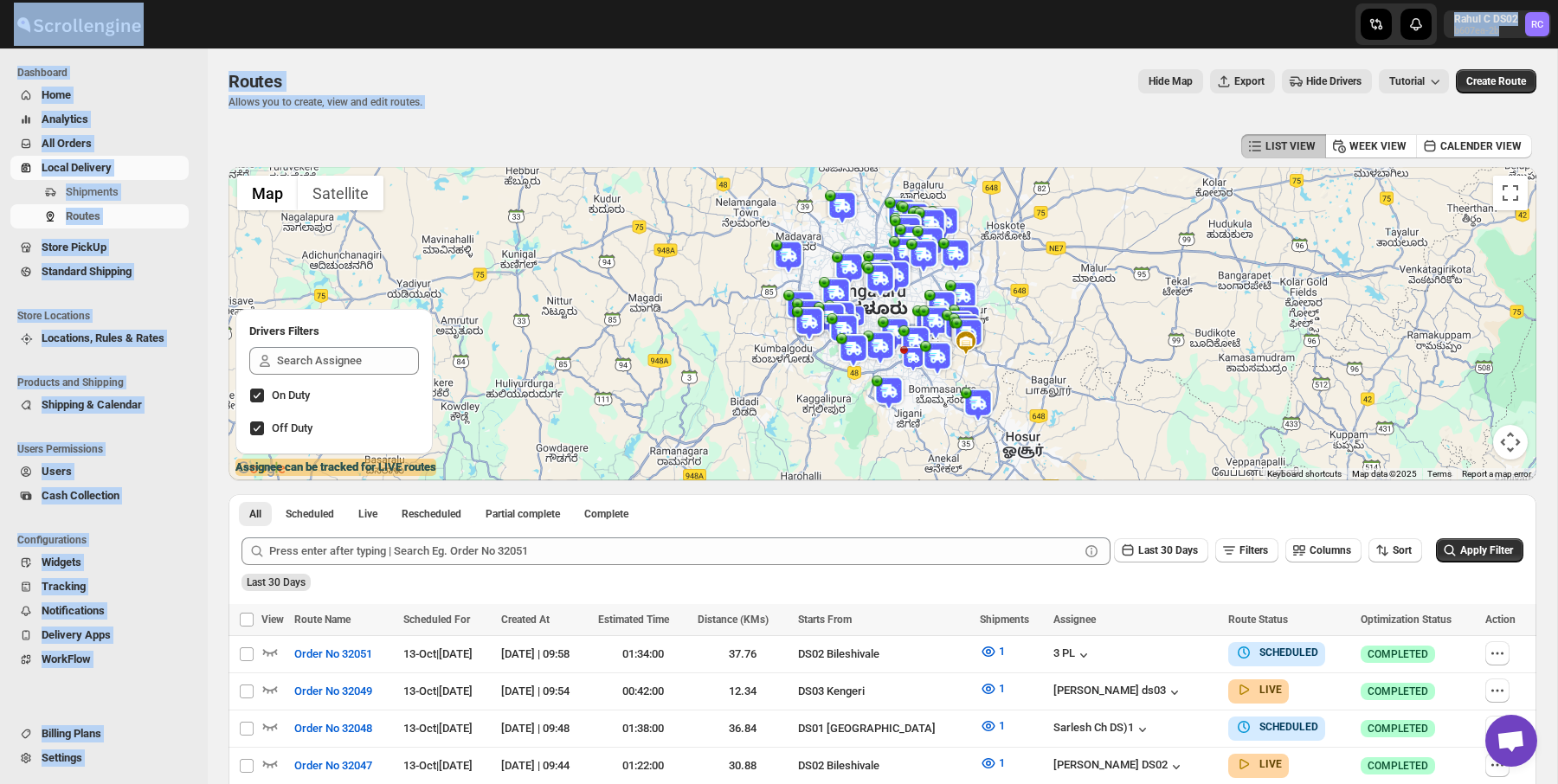
drag, startPoint x: 192, startPoint y: 19, endPoint x: 513, endPoint y: 174, distance: 356.5
click at [469, 66] on div "Routes. This page is ready Routes Allows you to create, view and edit routes. H…" at bounding box center [882, 89] width 1307 height 81
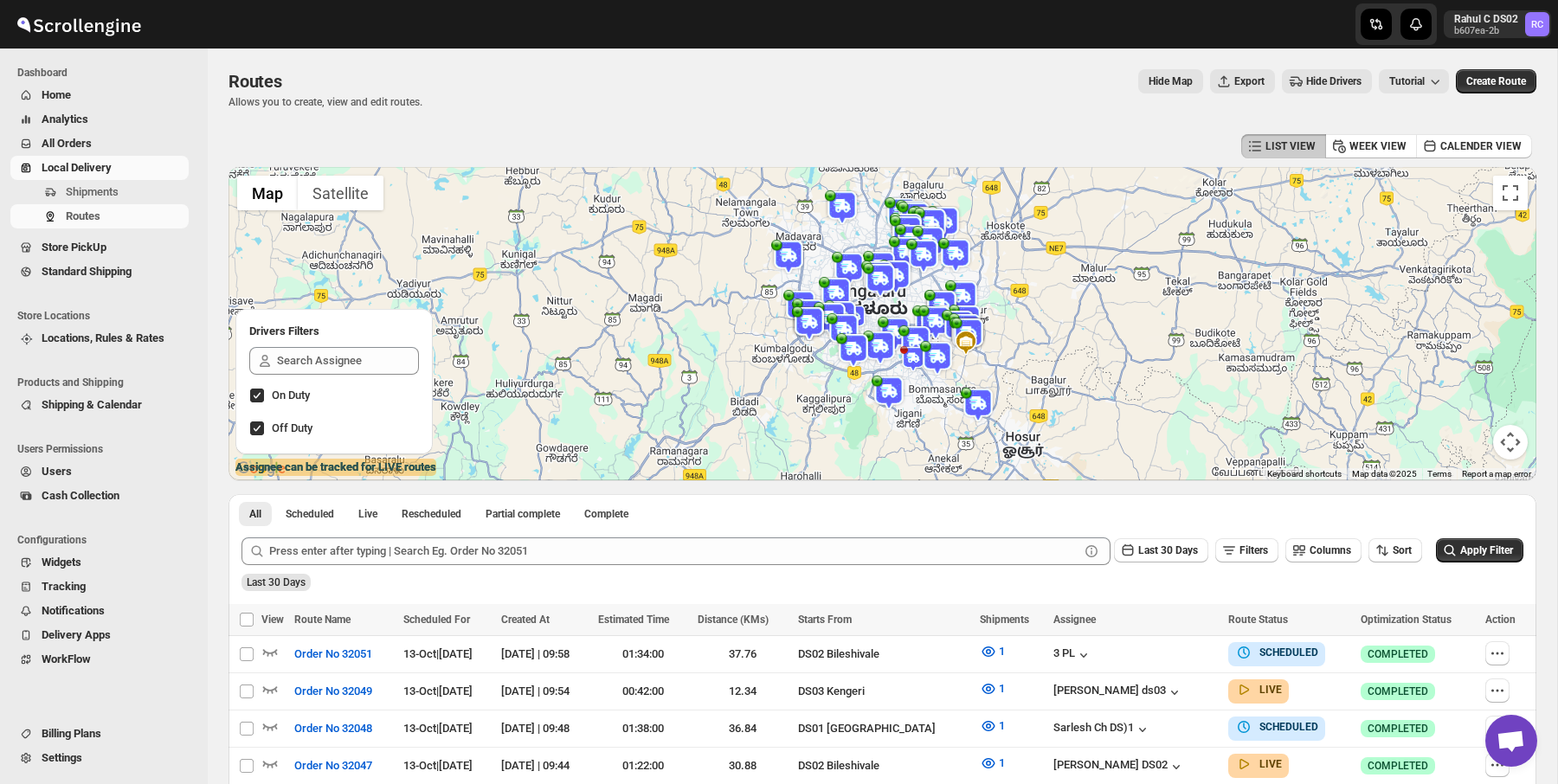
drag, startPoint x: 505, startPoint y: 127, endPoint x: 468, endPoint y: 121, distance: 37.5
click at [480, 125] on div "Routes. This page is ready Routes Allows you to create, view and edit routes. H…" at bounding box center [882, 89] width 1307 height 81
click at [467, 120] on div "Routes. This page is ready Routes Allows you to create, view and edit routes. H…" at bounding box center [882, 89] width 1307 height 81
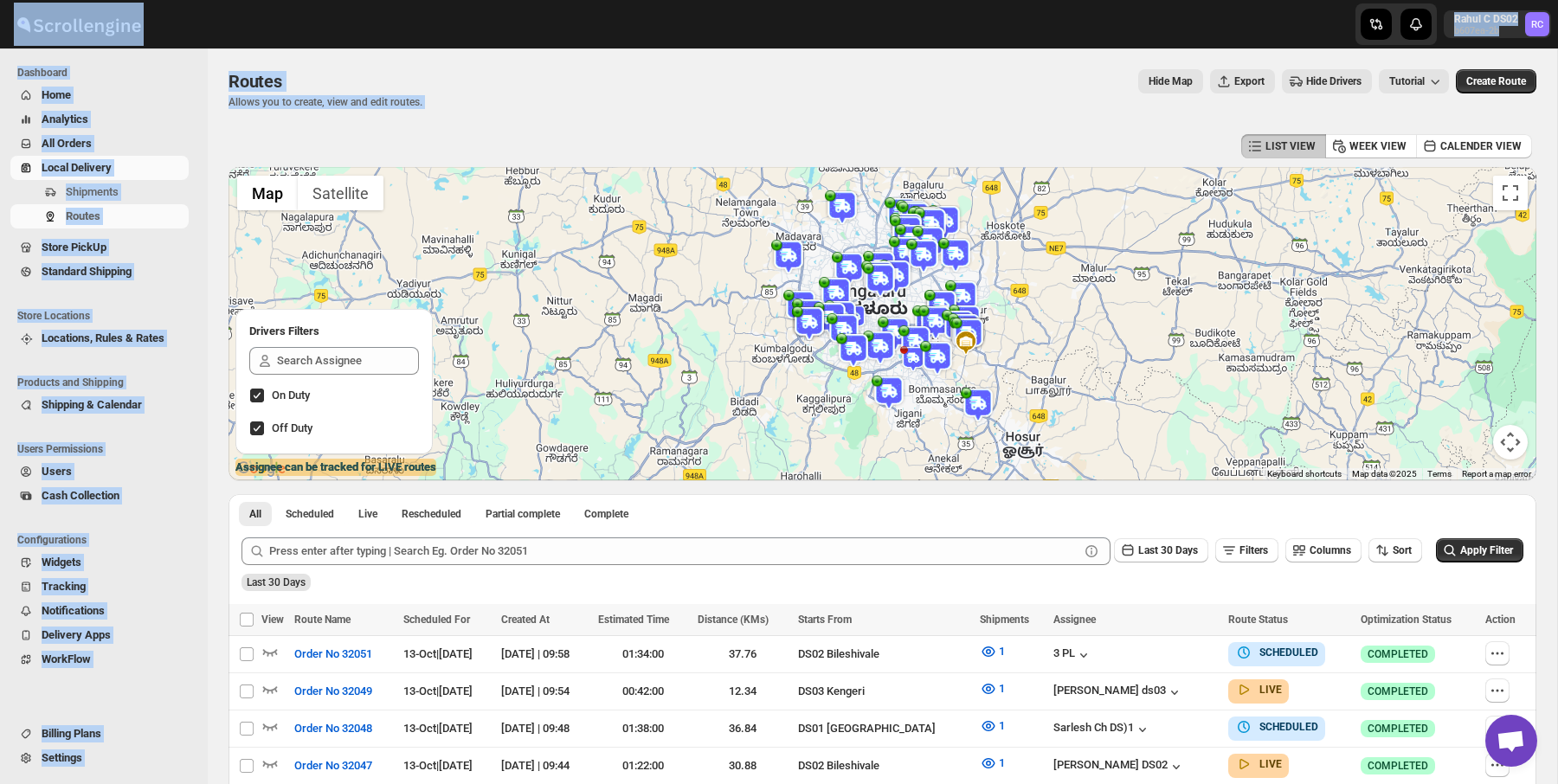
drag, startPoint x: 467, startPoint y: 120, endPoint x: 226, endPoint y: 12, distance: 264.1
click at [422, 102] on p "Allows you to create, view and edit routes." at bounding box center [325, 103] width 194 height 14
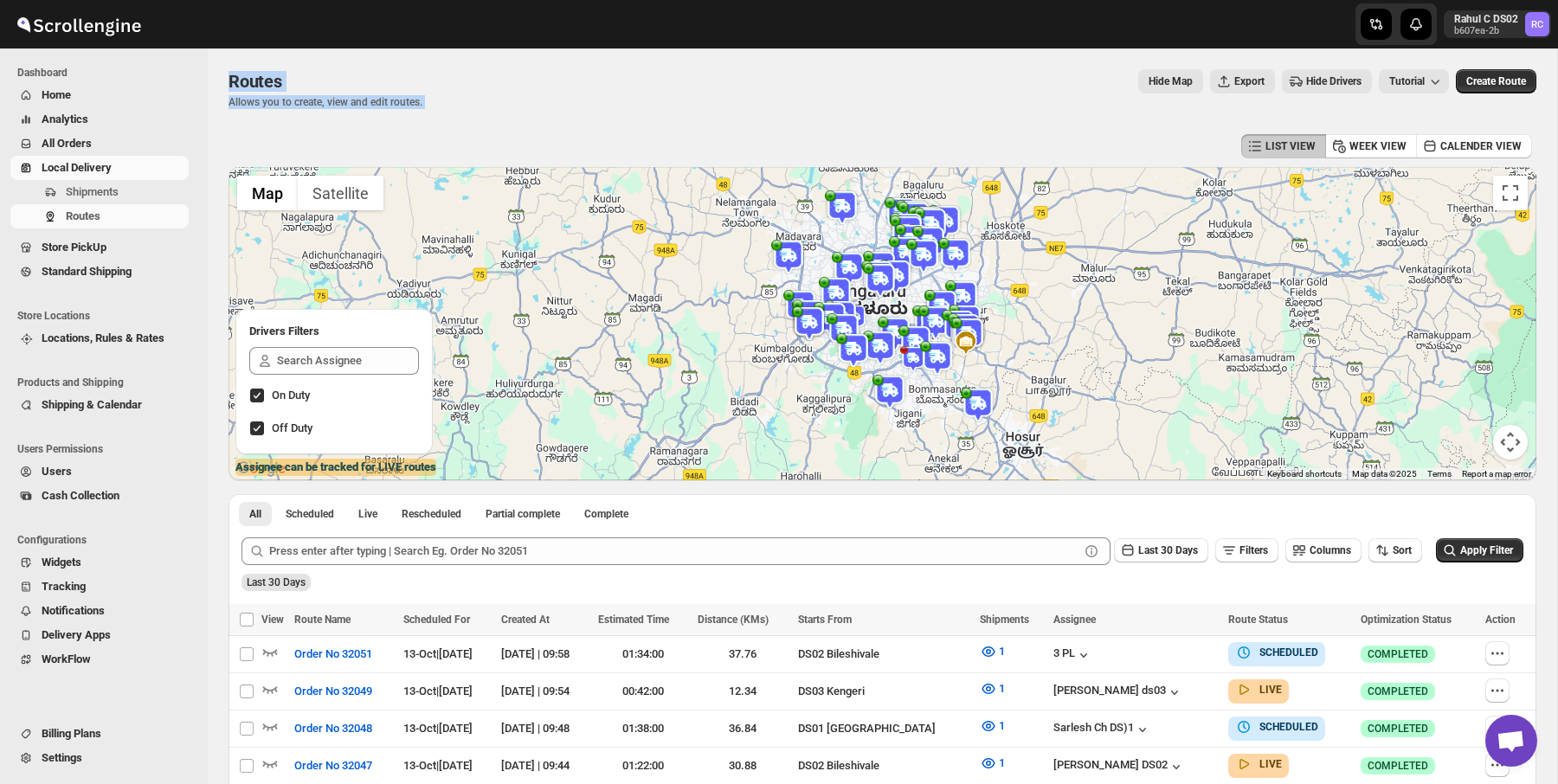
drag, startPoint x: 485, startPoint y: 112, endPoint x: 166, endPoint y: -2, distance: 338.8
click at [166, 0] on html "Skip to content Rahul C DS02 b607ea-2b RC Dashboard Home Analytics All Orders L…" at bounding box center [779, 392] width 1558 height 784
click at [408, 115] on div "Routes. This page is ready Routes Allows you to create, view and edit routes. H…" at bounding box center [882, 89] width 1307 height 81
drag, startPoint x: 408, startPoint y: 115, endPoint x: 125, endPoint y: -12, distance: 310.2
click at [125, 0] on html "Skip to content Rahul C DS02 b607ea-2b RC Dashboard Home Analytics All Orders L…" at bounding box center [779, 392] width 1558 height 784
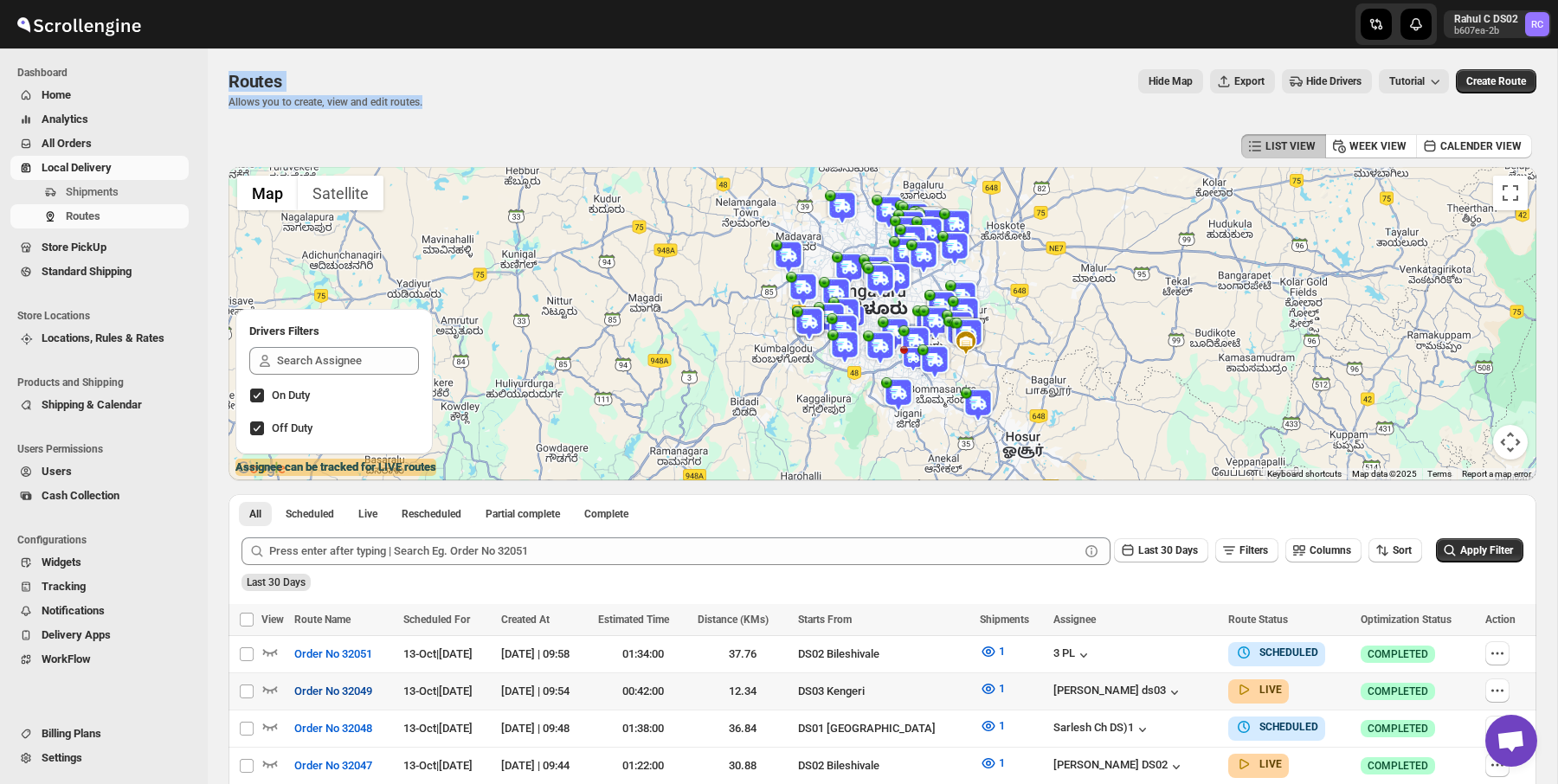
click at [336, 694] on span "Order No 32049" at bounding box center [333, 692] width 78 height 18
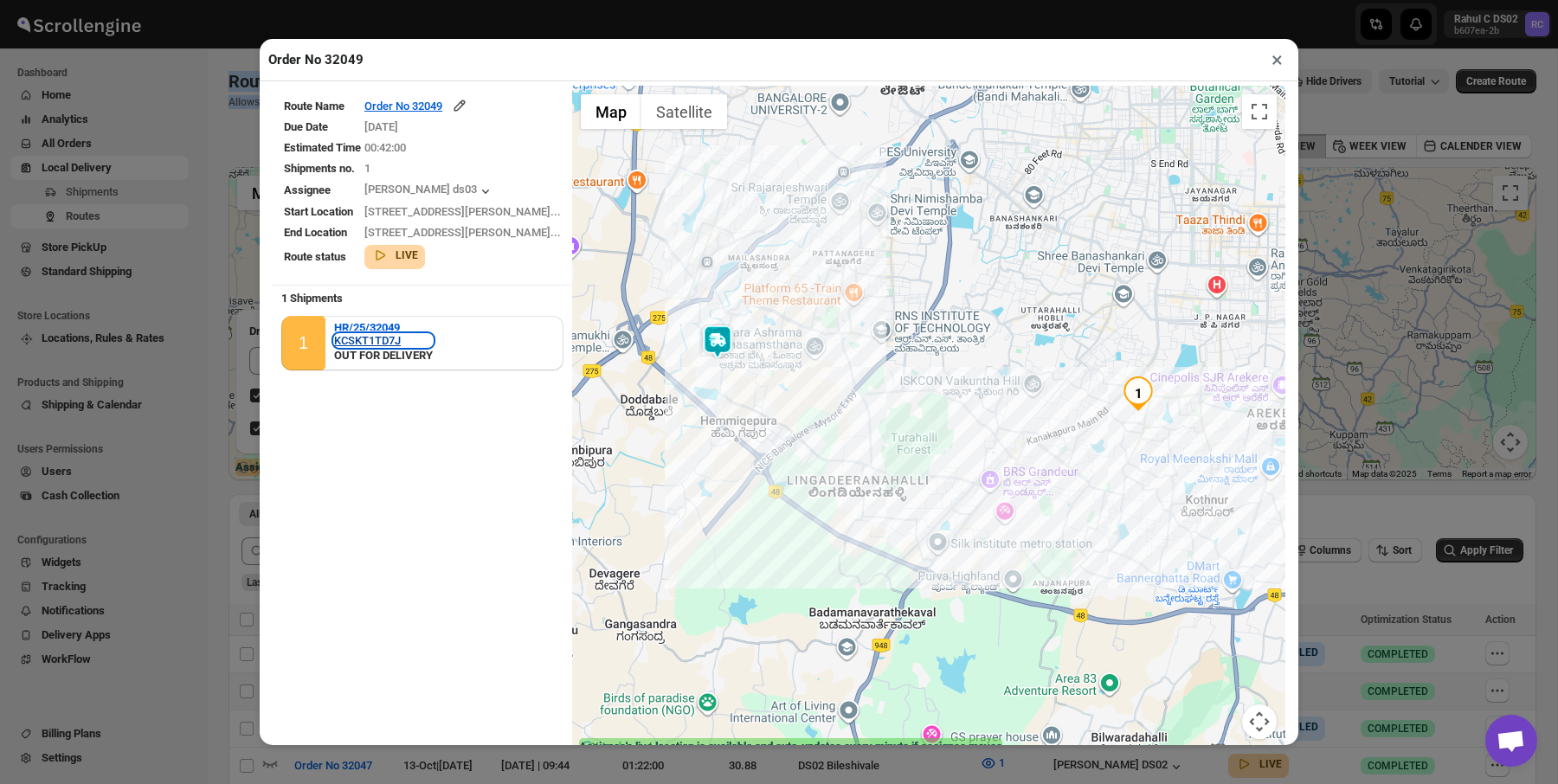
click at [389, 337] on div "KCSKT1TD7J" at bounding box center [382, 340] width 98 height 13
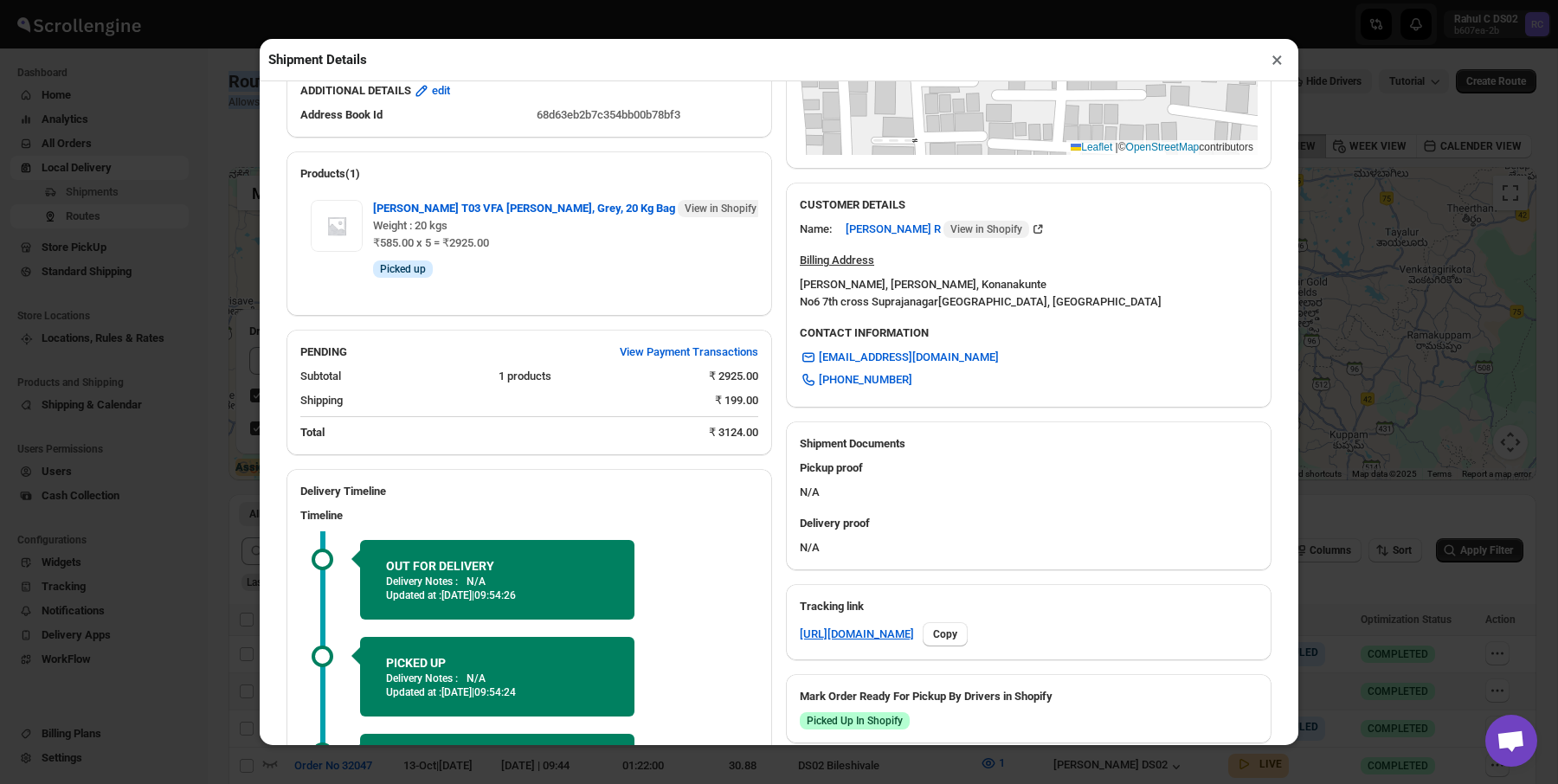
scroll to position [410, 0]
click at [906, 632] on link "https://rpnda.com/5U4O9hBS" at bounding box center [857, 634] width 114 height 18
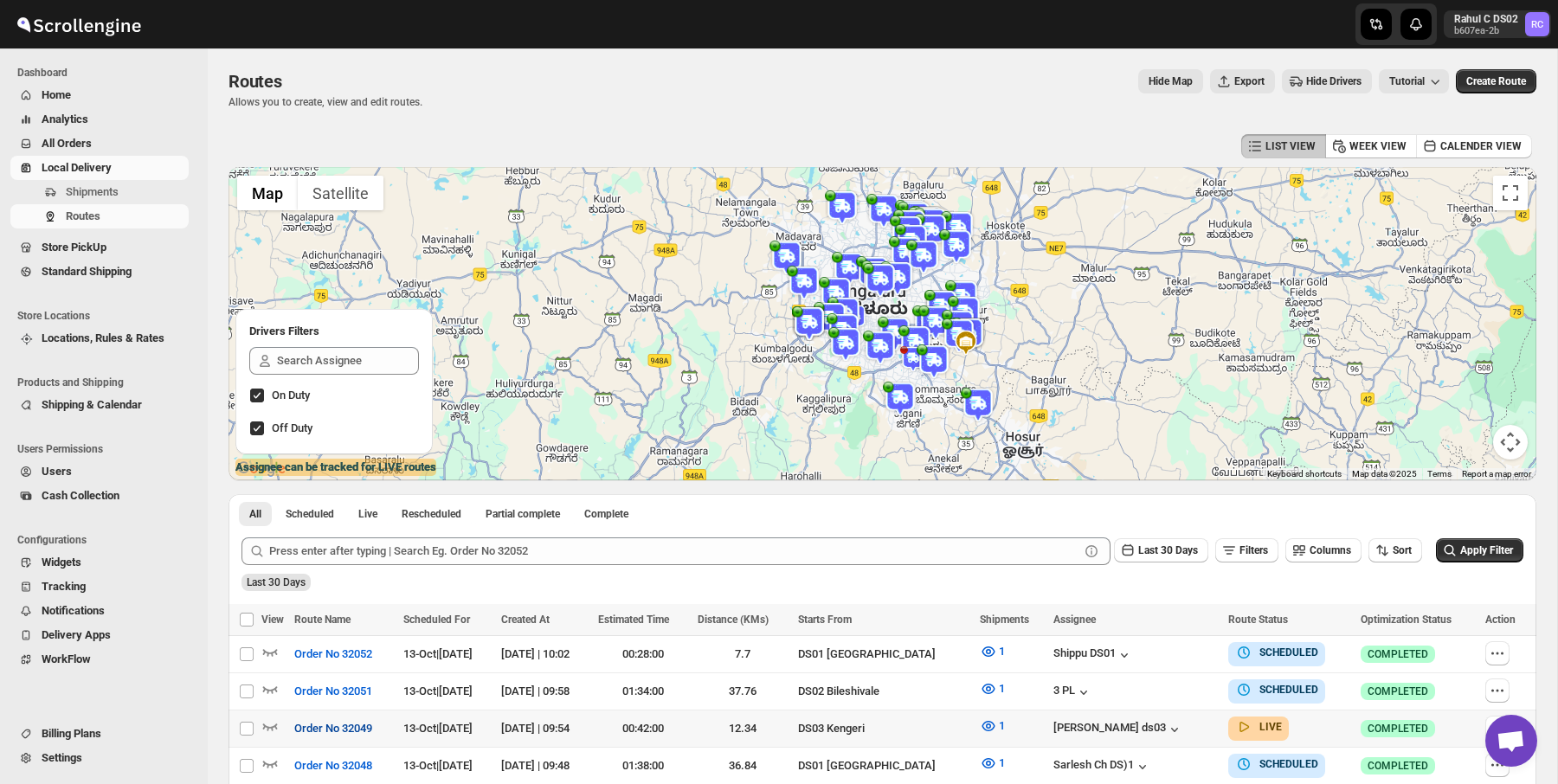
click at [332, 732] on span "Order No 32049" at bounding box center [333, 729] width 78 height 18
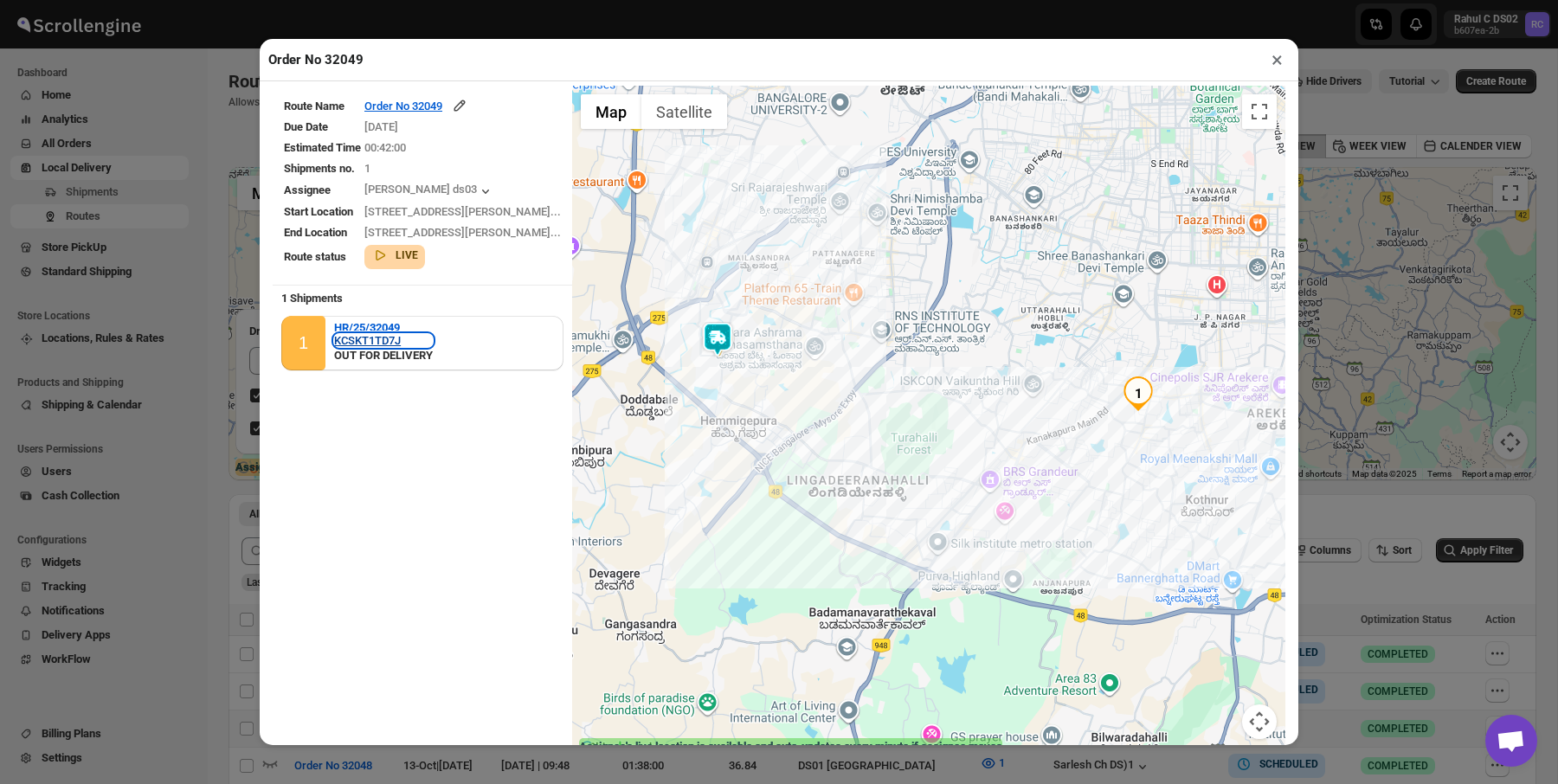
click at [387, 342] on div "KCSKT1TD7J" at bounding box center [382, 340] width 98 height 13
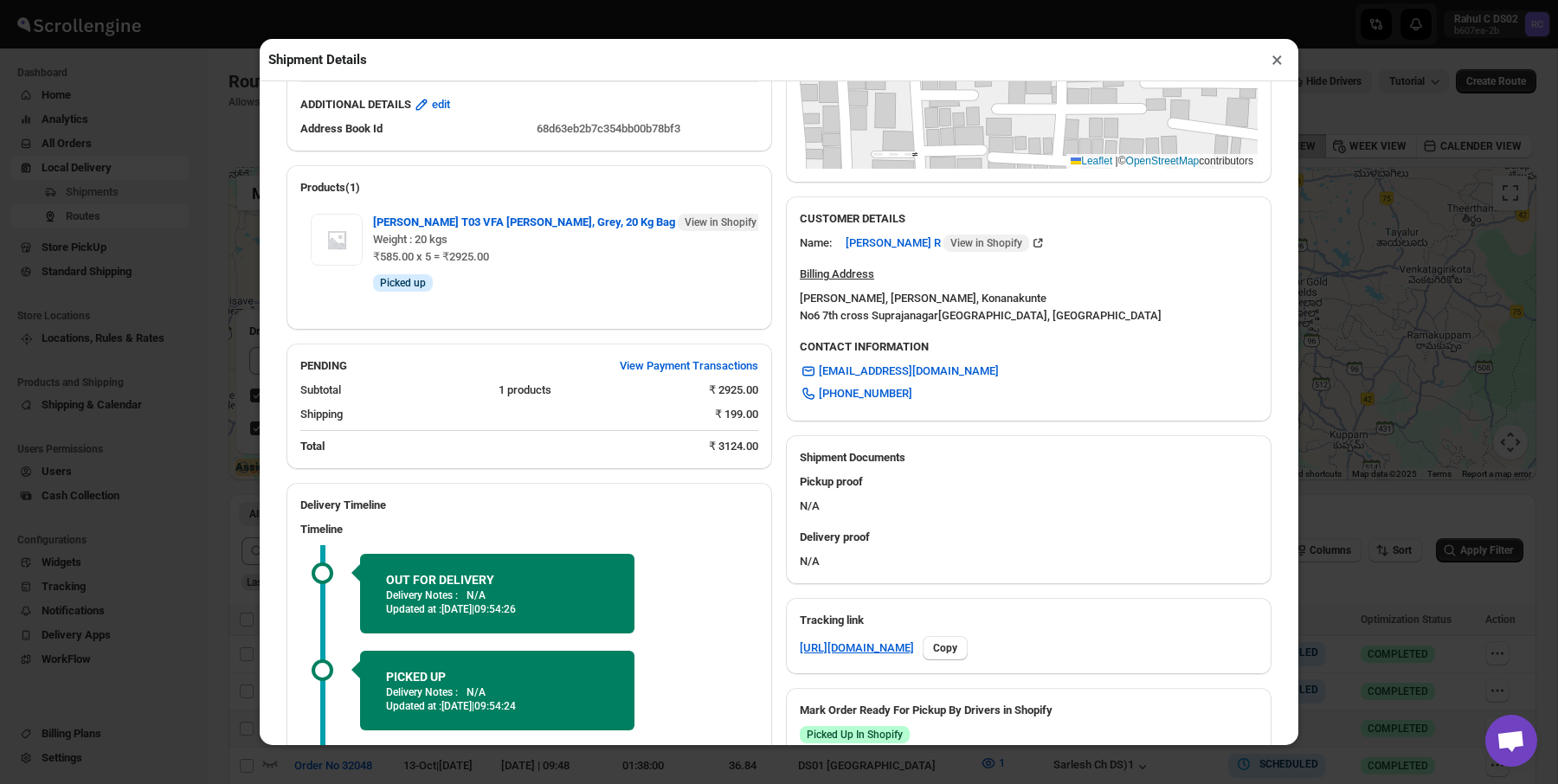
scroll to position [468, 0]
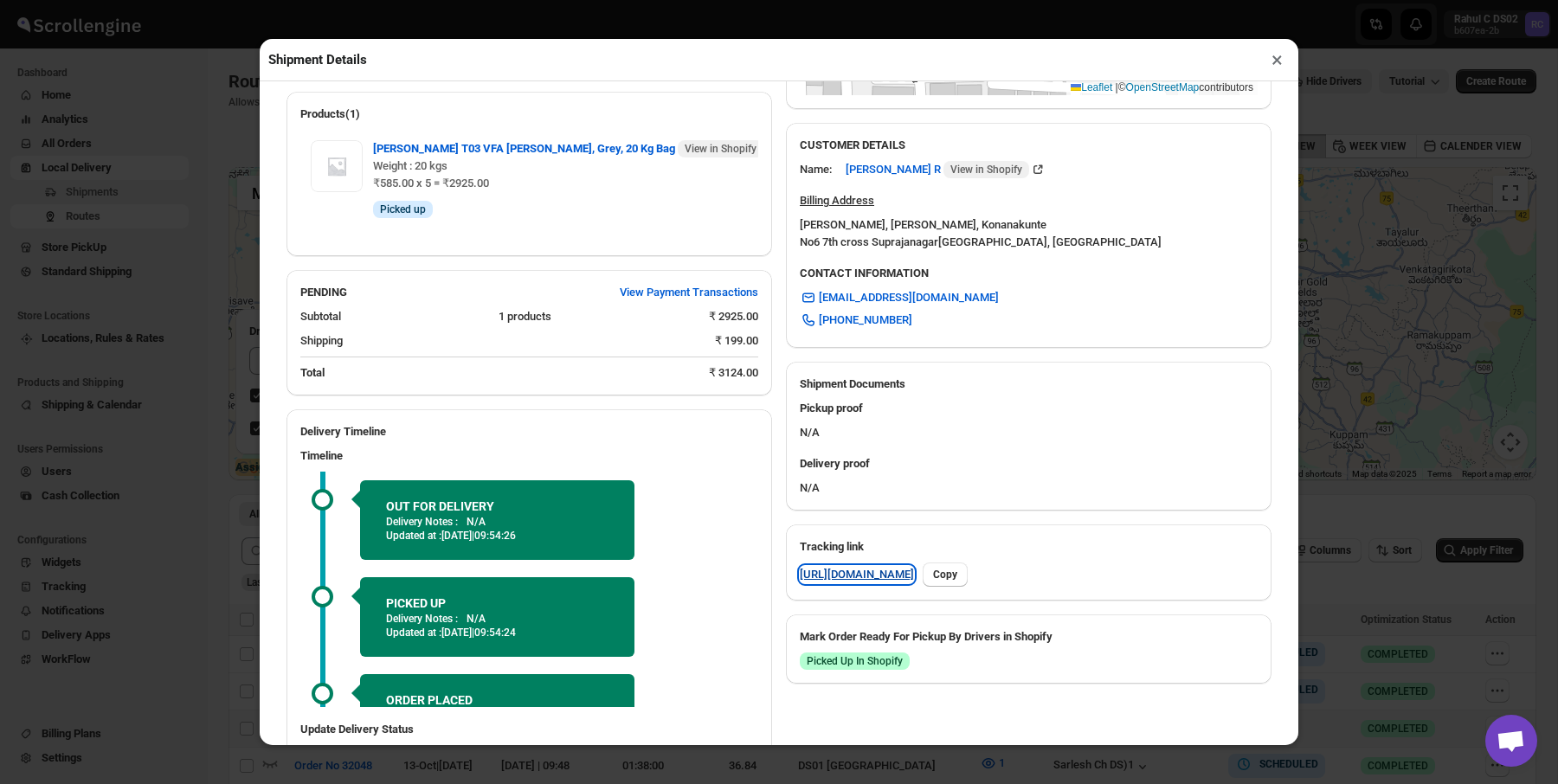
click at [862, 568] on link "https://rpnda.com/5U4O9hBS" at bounding box center [857, 574] width 114 height 18
click at [214, 205] on div "Shipment Details × HR/25/32049 Awb : KCSKT1TD7J DATE 13-Oct-25 | 09:50 Info OUT…" at bounding box center [779, 392] width 1558 height 784
